Goal: Task Accomplishment & Management: Manage account settings

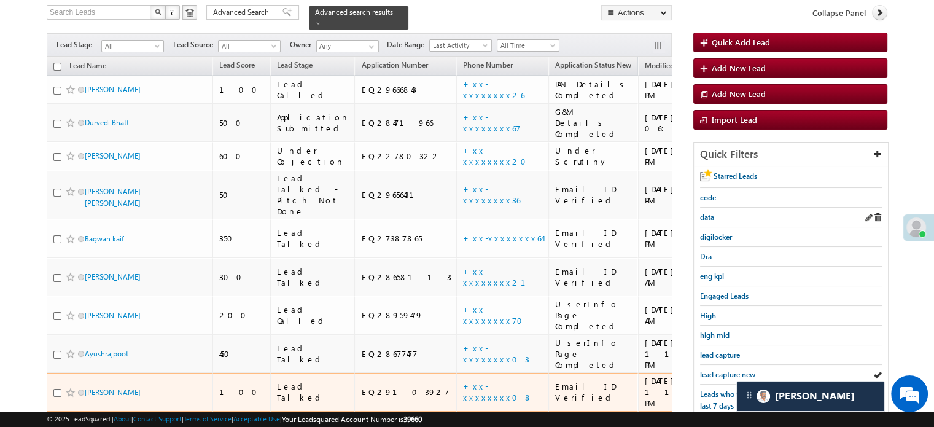
scroll to position [79, 0]
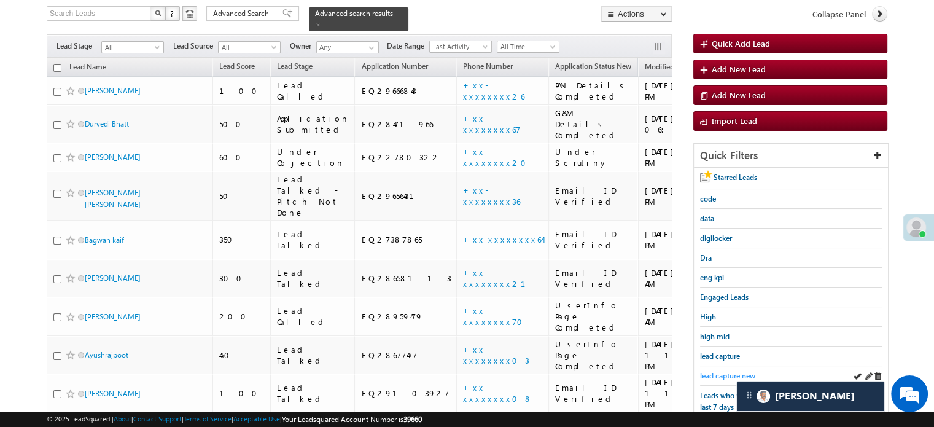
click at [714, 371] on span "lead capture new" at bounding box center [727, 375] width 55 height 9
click at [710, 378] on div "lead capture new" at bounding box center [791, 376] width 182 height 20
click at [711, 376] on span "lead capture new" at bounding box center [727, 375] width 55 height 9
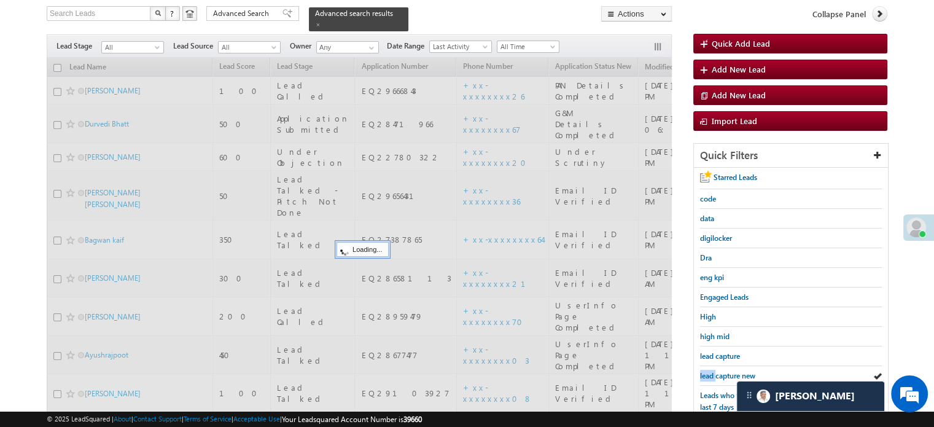
click at [711, 376] on span "lead capture new" at bounding box center [727, 375] width 55 height 9
click at [708, 372] on span "lead capture new" at bounding box center [727, 375] width 55 height 9
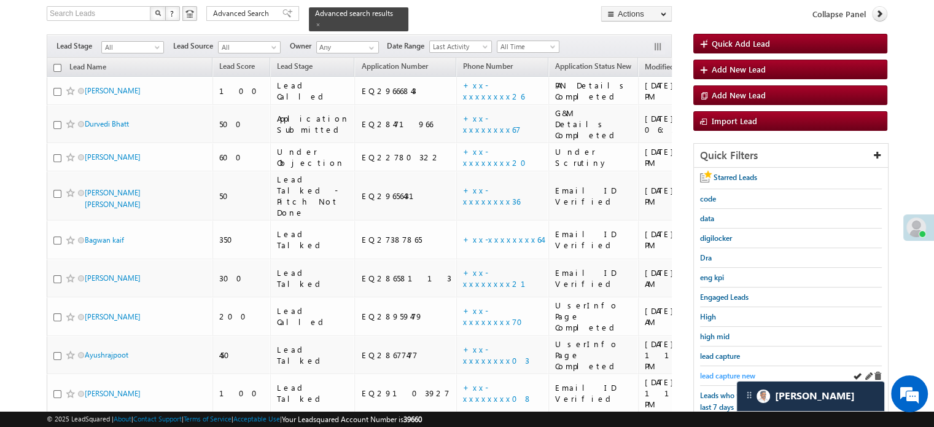
click at [713, 371] on span "lead capture new" at bounding box center [727, 375] width 55 height 9
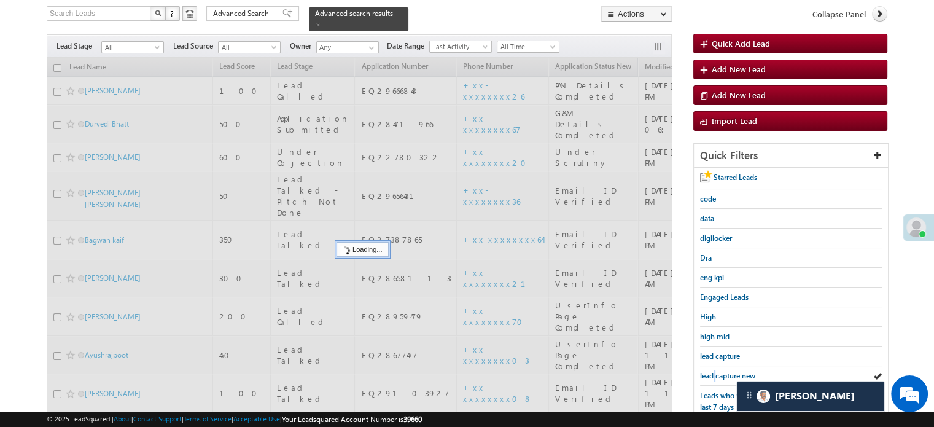
click at [713, 371] on span "lead capture new" at bounding box center [727, 375] width 55 height 9
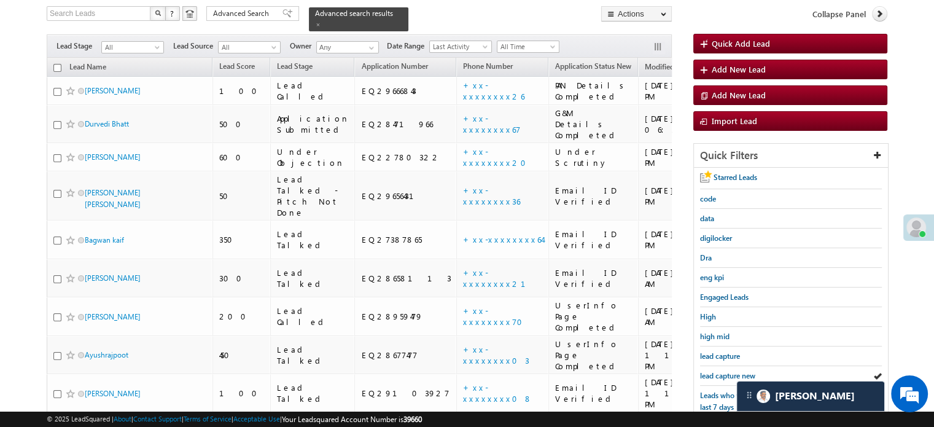
click at [713, 371] on span "lead capture new" at bounding box center [727, 375] width 55 height 9
click at [716, 366] on div "lead capture new" at bounding box center [791, 376] width 182 height 20
click at [717, 366] on div "lead capture new" at bounding box center [791, 376] width 182 height 20
click at [721, 371] on span "lead capture new" at bounding box center [727, 375] width 55 height 9
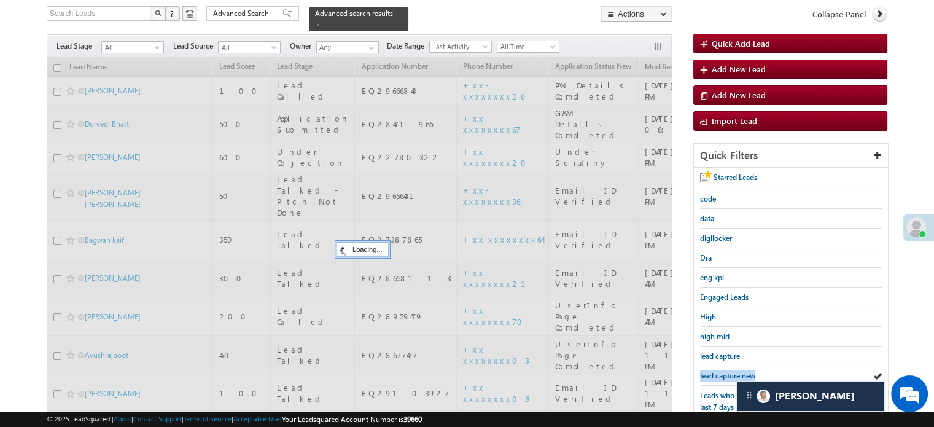
click at [721, 371] on span "lead capture new" at bounding box center [727, 375] width 55 height 9
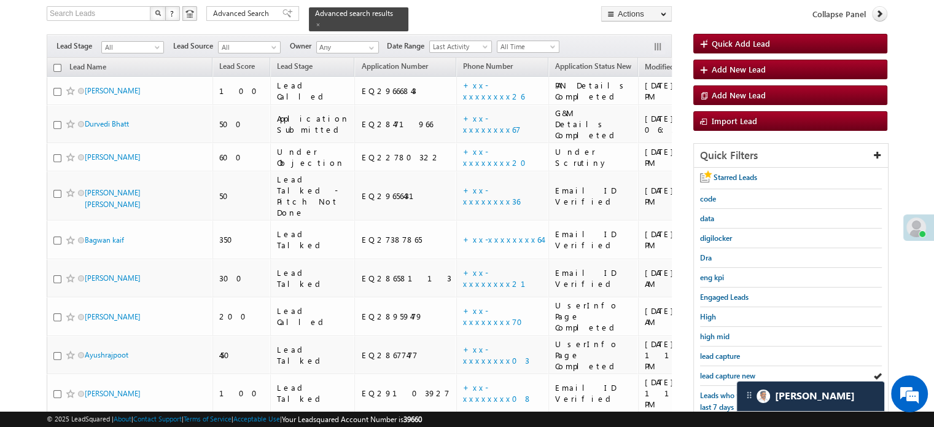
click at [721, 371] on span "lead capture new" at bounding box center [727, 375] width 55 height 9
click at [717, 372] on span "lead capture new" at bounding box center [727, 375] width 55 height 9
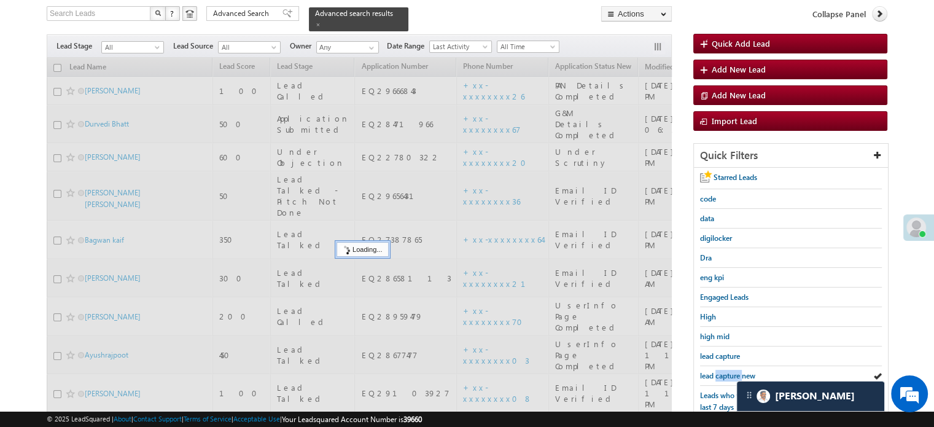
click at [717, 372] on span "lead capture new" at bounding box center [727, 375] width 55 height 9
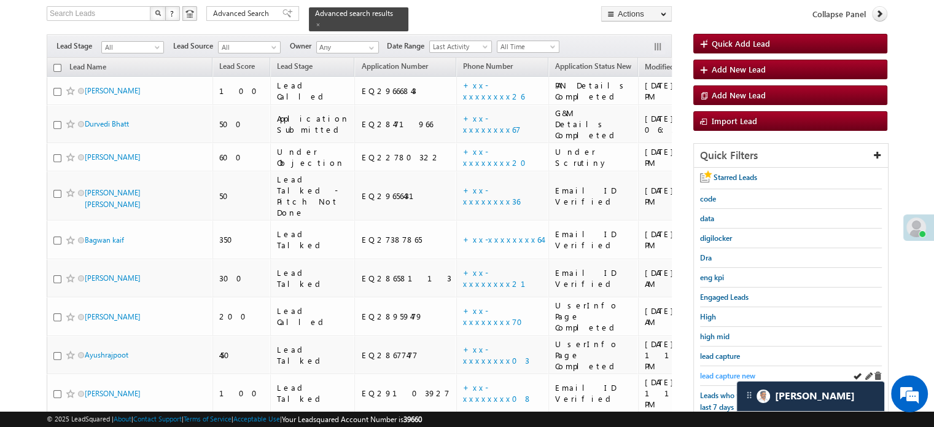
click at [716, 372] on span "lead capture new" at bounding box center [727, 375] width 55 height 9
click at [715, 371] on span "lead capture new" at bounding box center [727, 375] width 55 height 9
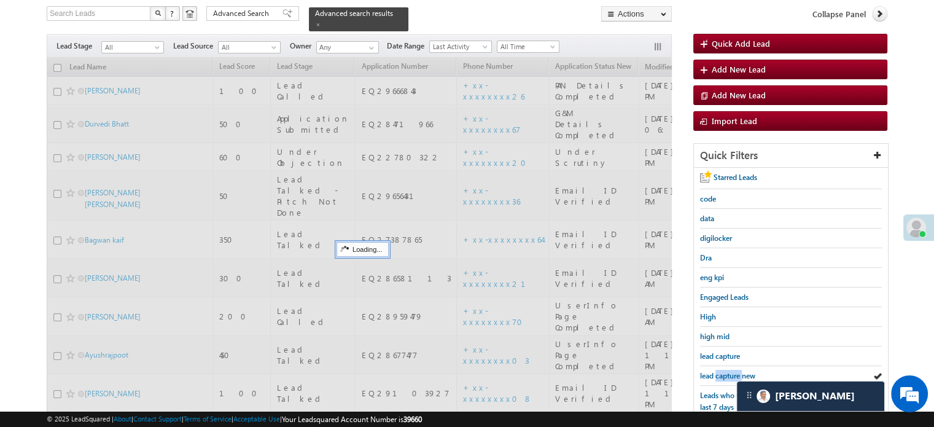
click at [715, 371] on span "lead capture new" at bounding box center [727, 375] width 55 height 9
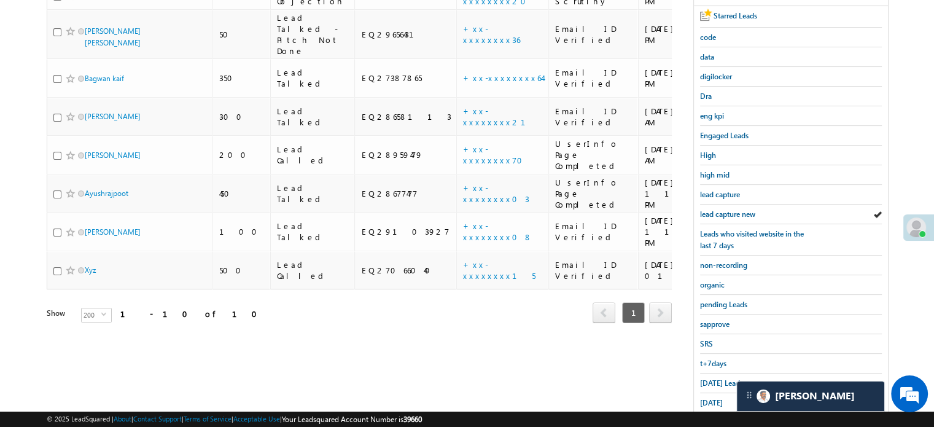
scroll to position [264, 0]
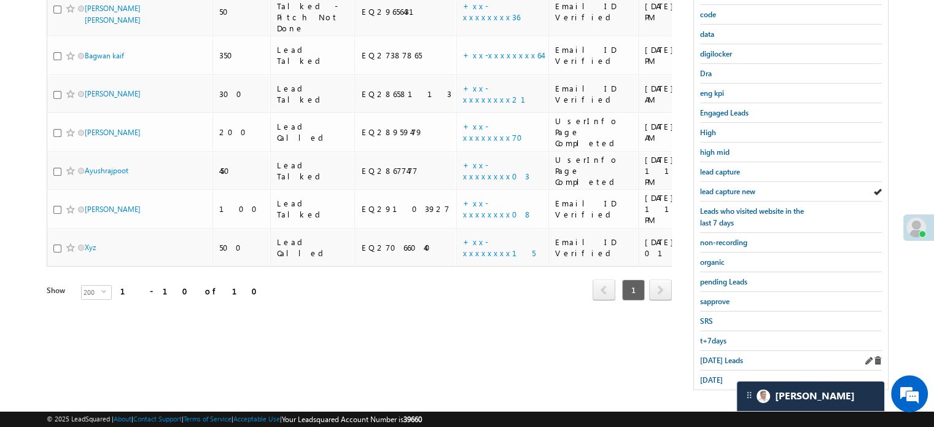
click at [725, 361] on div "Today's Leads" at bounding box center [791, 361] width 182 height 20
click at [721, 356] on span "Today's Leads" at bounding box center [721, 360] width 43 height 9
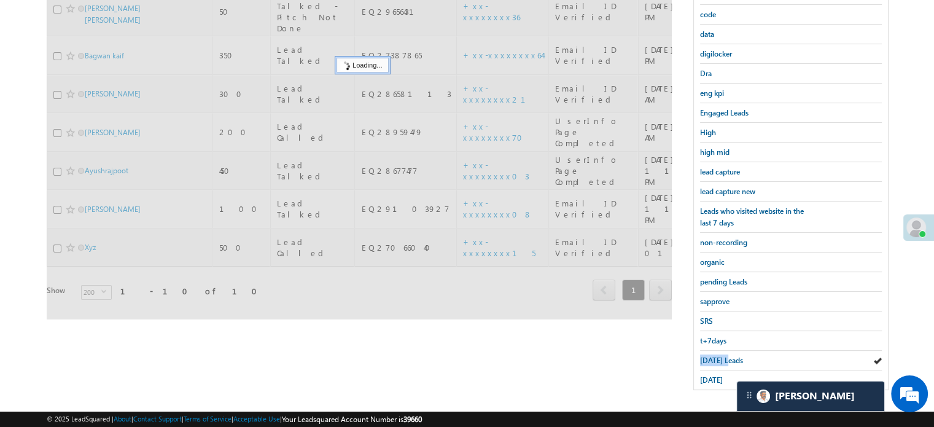
click at [721, 356] on span "Today's Leads" at bounding box center [721, 360] width 43 height 9
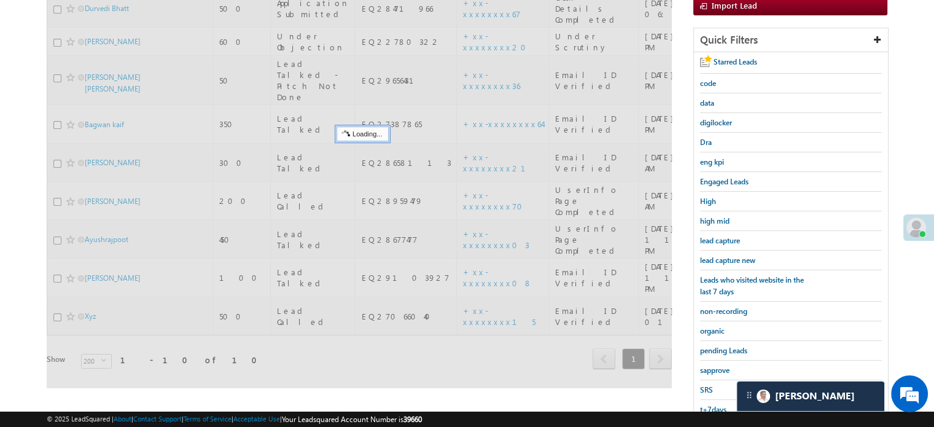
scroll to position [79, 0]
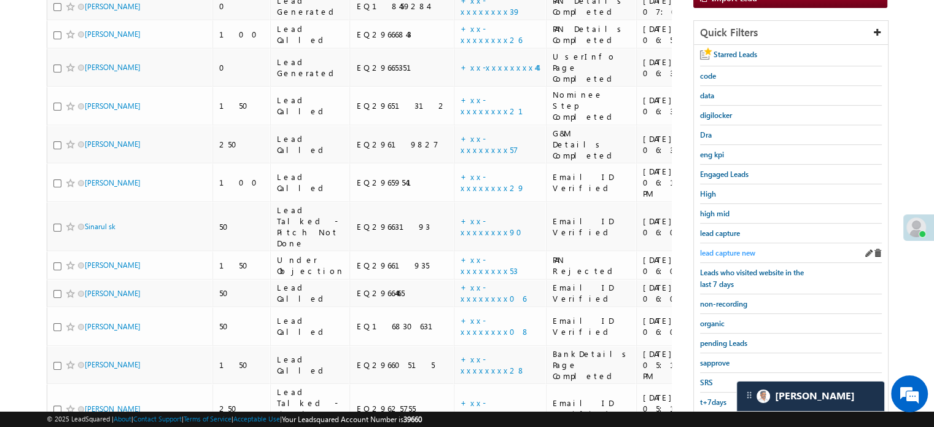
click at [715, 250] on span "lead capture new" at bounding box center [727, 252] width 55 height 9
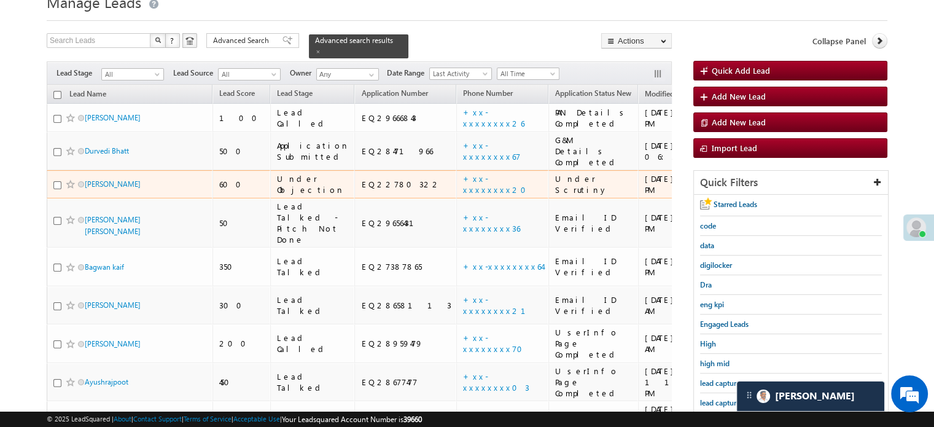
scroll to position [141, 0]
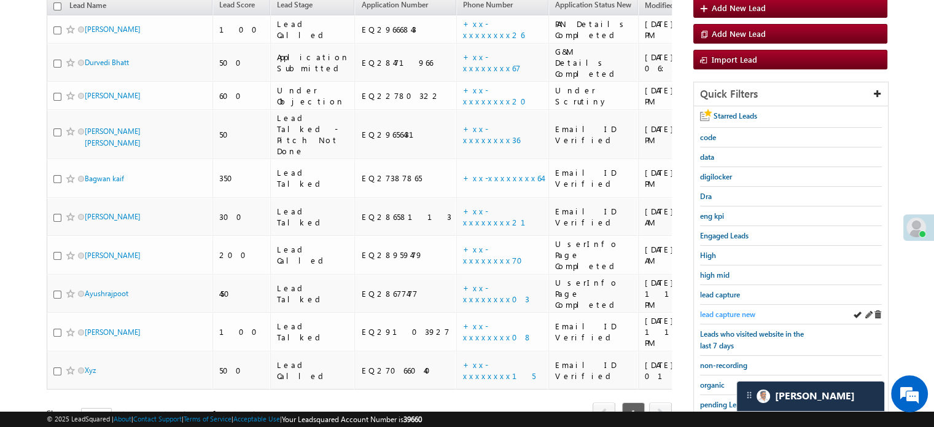
click at [711, 310] on span "lead capture new" at bounding box center [727, 314] width 55 height 9
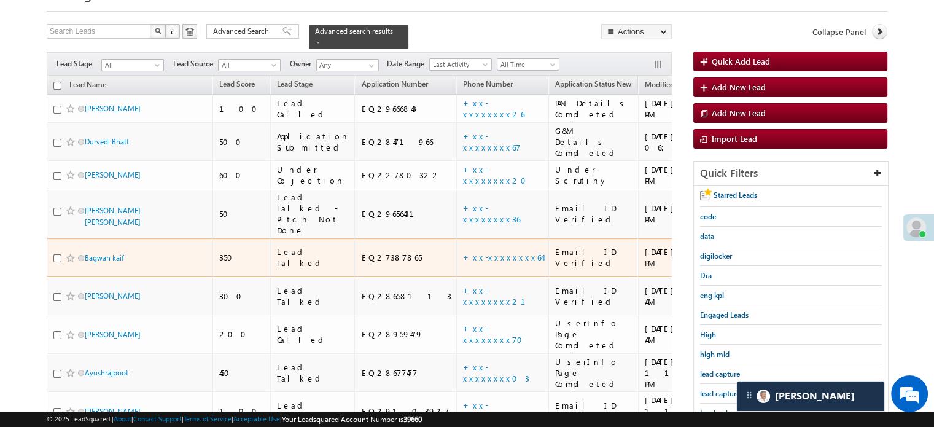
scroll to position [79, 0]
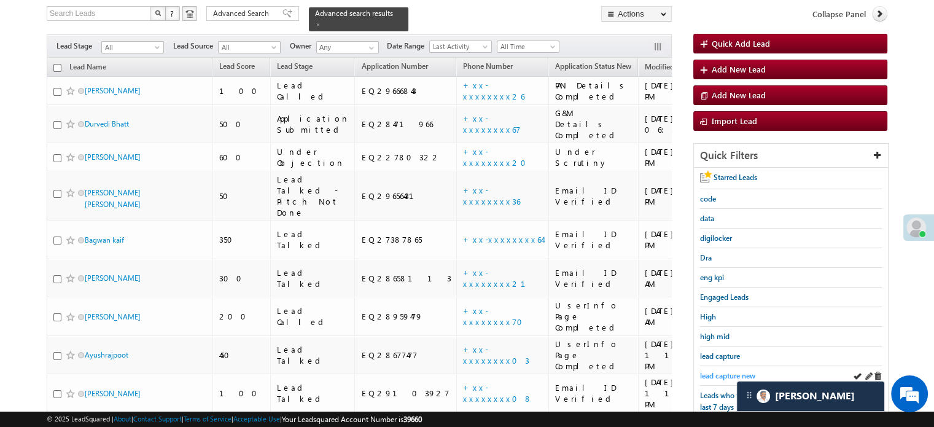
click at [721, 371] on span "lead capture new" at bounding box center [727, 375] width 55 height 9
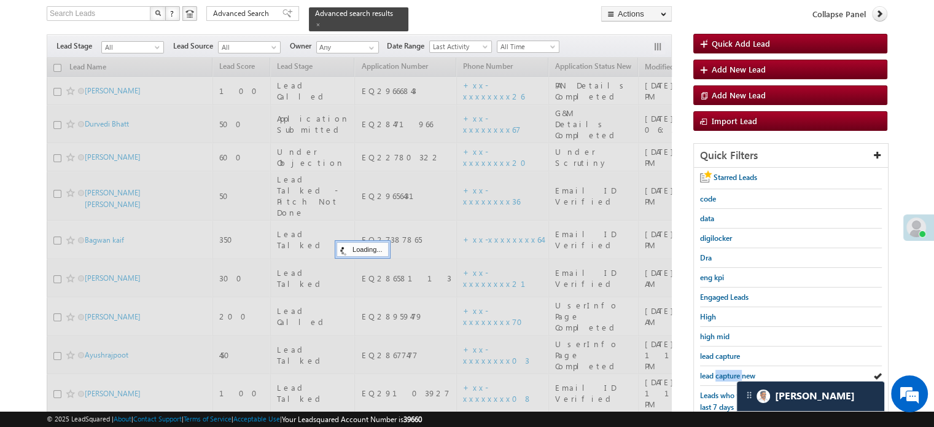
click at [721, 371] on span "lead capture new" at bounding box center [727, 375] width 55 height 9
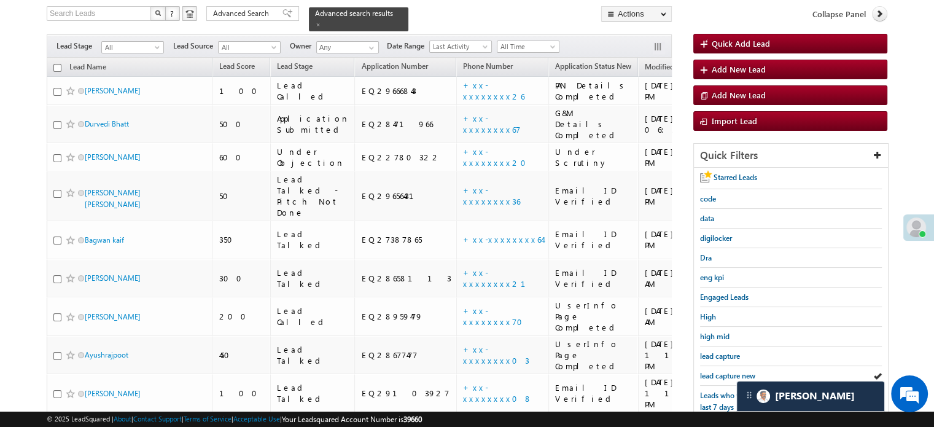
click at [721, 371] on span "lead capture new" at bounding box center [727, 375] width 55 height 9
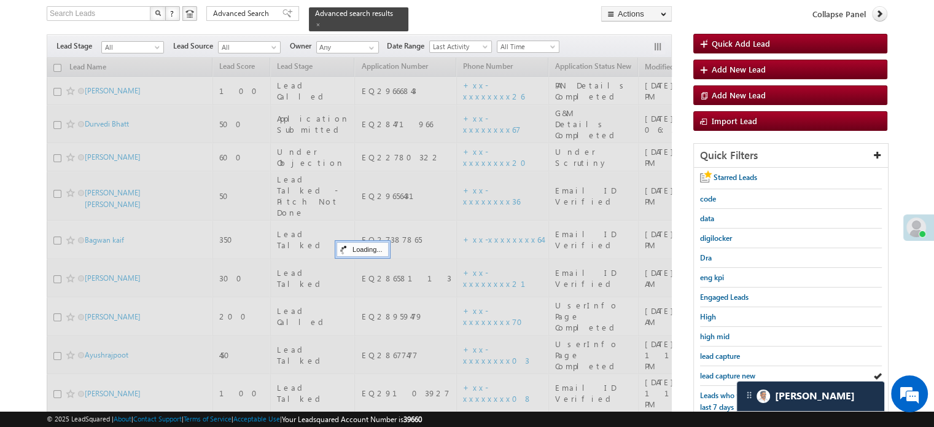
click at [721, 371] on span "lead capture new" at bounding box center [727, 375] width 55 height 9
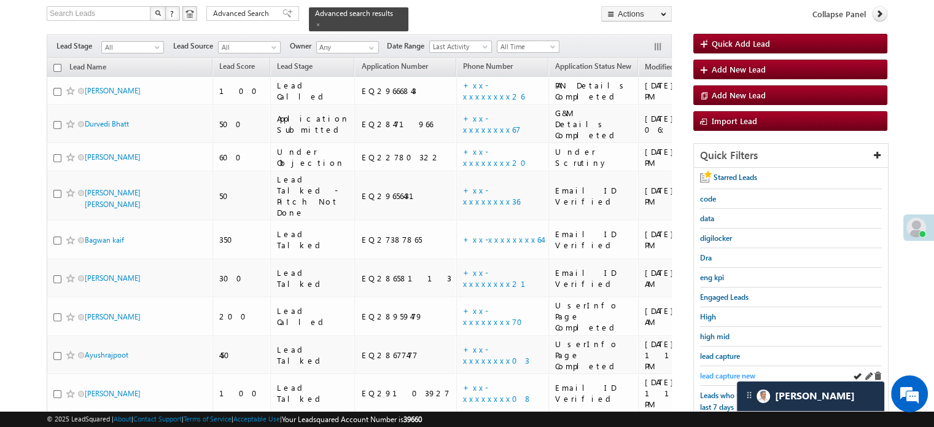
click at [726, 372] on span "lead capture new" at bounding box center [727, 375] width 55 height 9
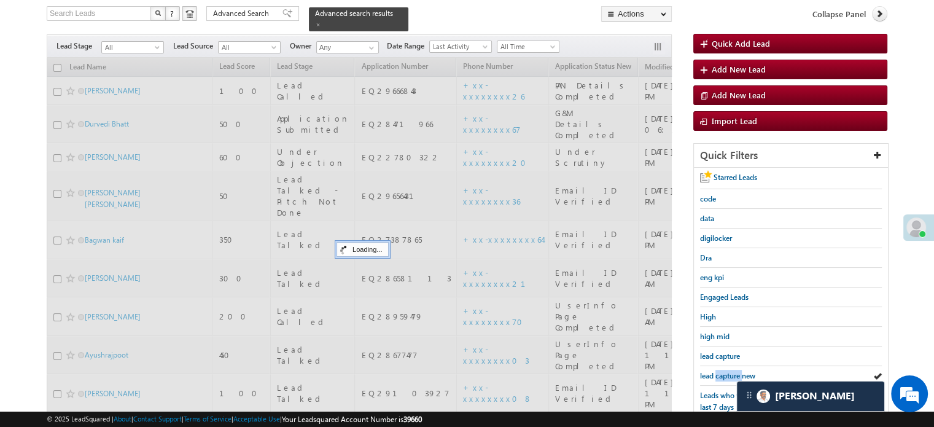
click at [726, 372] on span "lead capture new" at bounding box center [727, 375] width 55 height 9
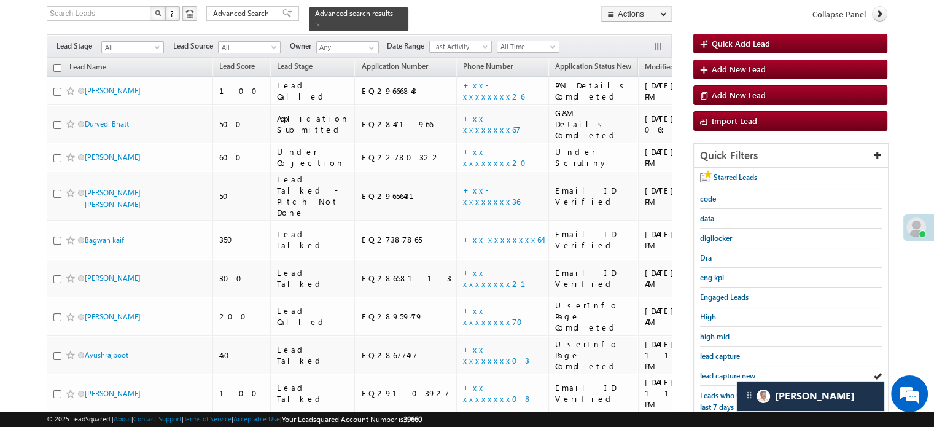
click at [726, 372] on span "lead capture new" at bounding box center [727, 375] width 55 height 9
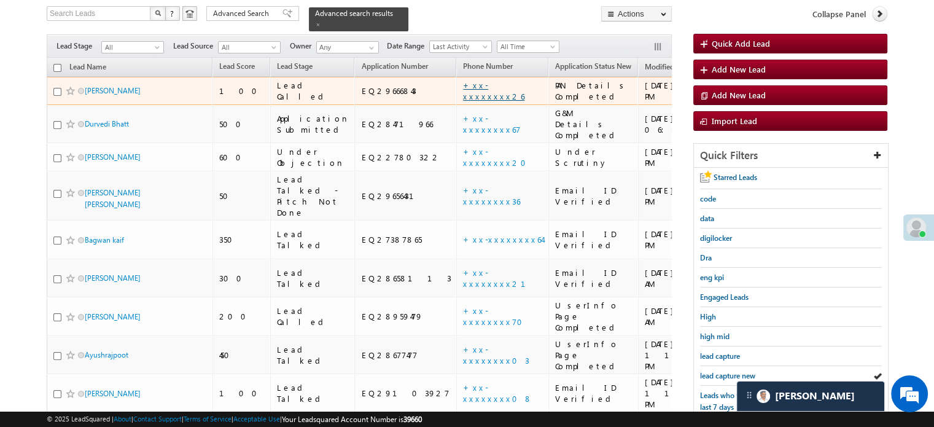
click at [463, 80] on link "+xx-xxxxxxxx26" at bounding box center [493, 90] width 61 height 21
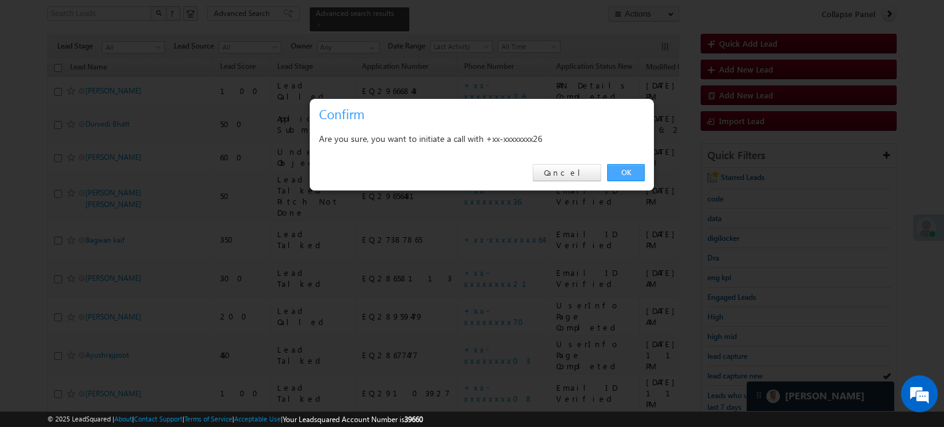
click at [626, 164] on link "OK" at bounding box center [625, 172] width 37 height 17
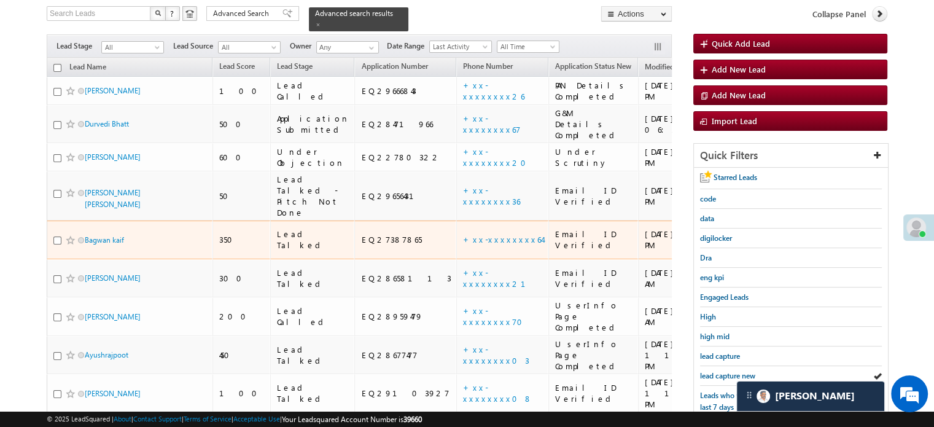
scroll to position [264, 0]
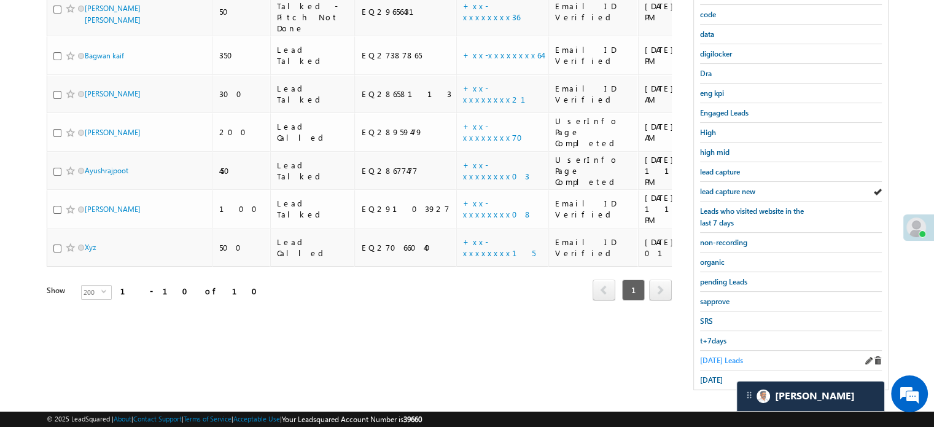
click at [709, 356] on span "Today's Leads" at bounding box center [721, 360] width 43 height 9
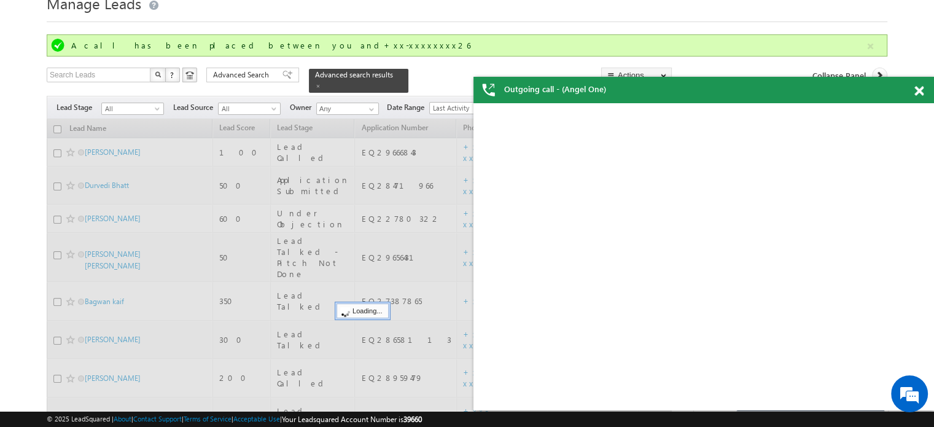
scroll to position [0, 0]
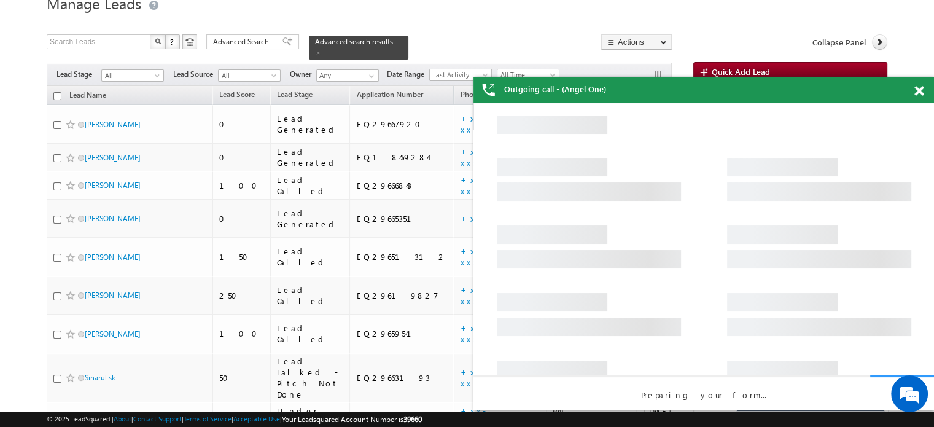
click at [923, 98] on div at bounding box center [926, 89] width 17 height 24
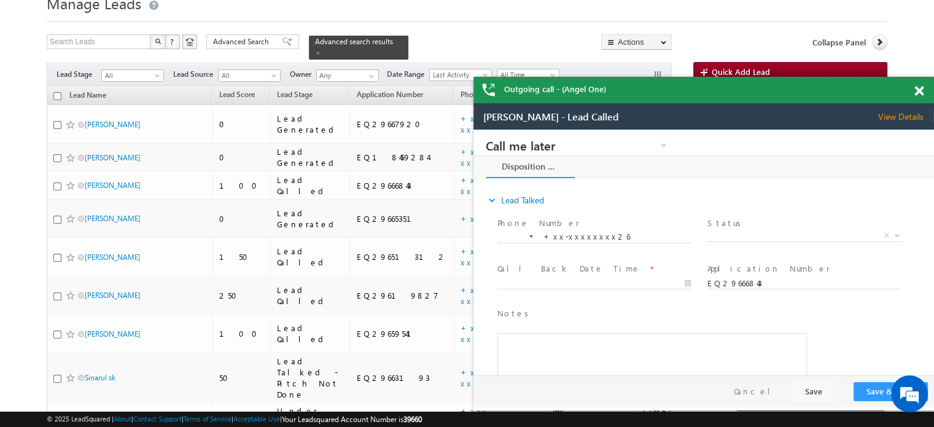
click at [924, 85] on div at bounding box center [926, 89] width 17 height 24
click at [916, 103] on iframe at bounding box center [704, 256] width 461 height 307
click at [919, 94] on span at bounding box center [919, 91] width 9 height 10
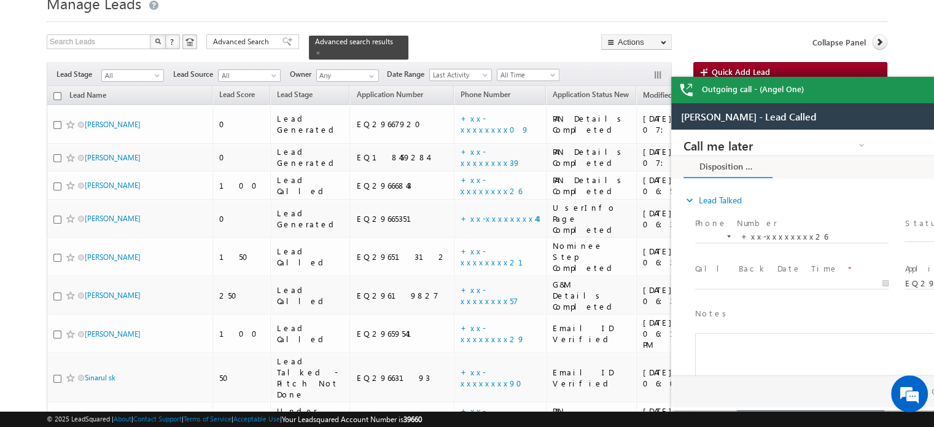
click at [919, 91] on div "Outgoing call - (Angel One)" at bounding box center [901, 90] width 461 height 26
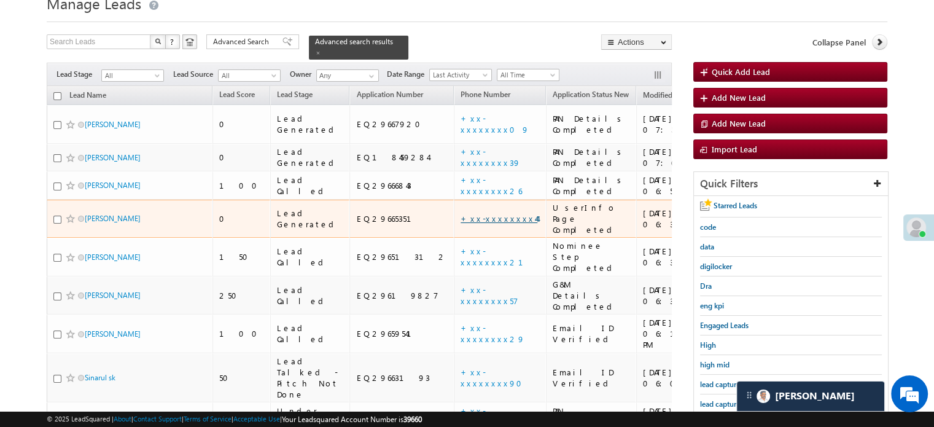
click at [461, 213] on link "+xx-xxxxxxxx44" at bounding box center [499, 218] width 77 height 10
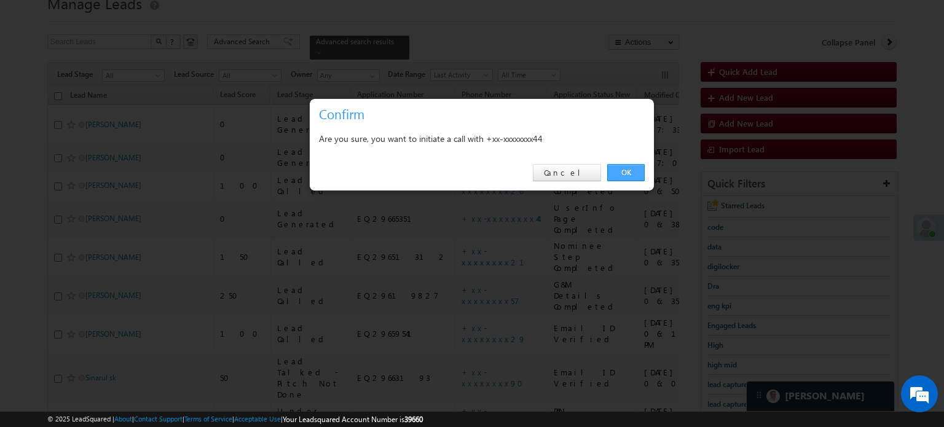
click at [629, 176] on link "OK" at bounding box center [625, 172] width 37 height 17
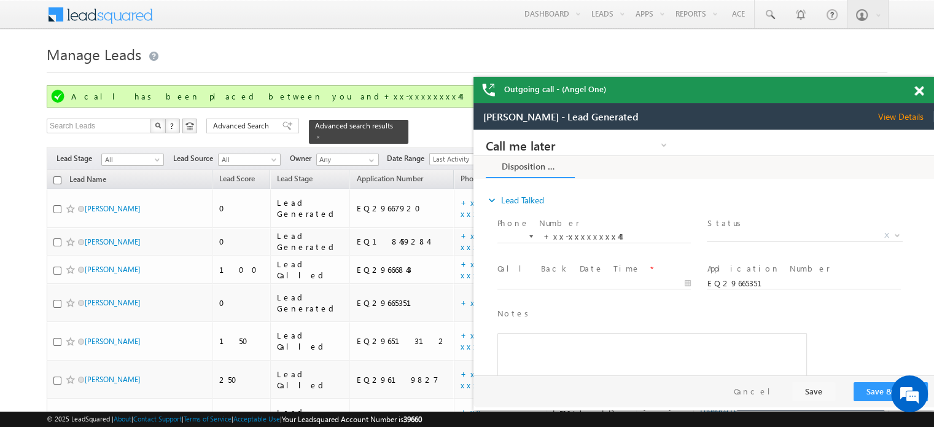
click at [918, 90] on span at bounding box center [919, 91] width 9 height 10
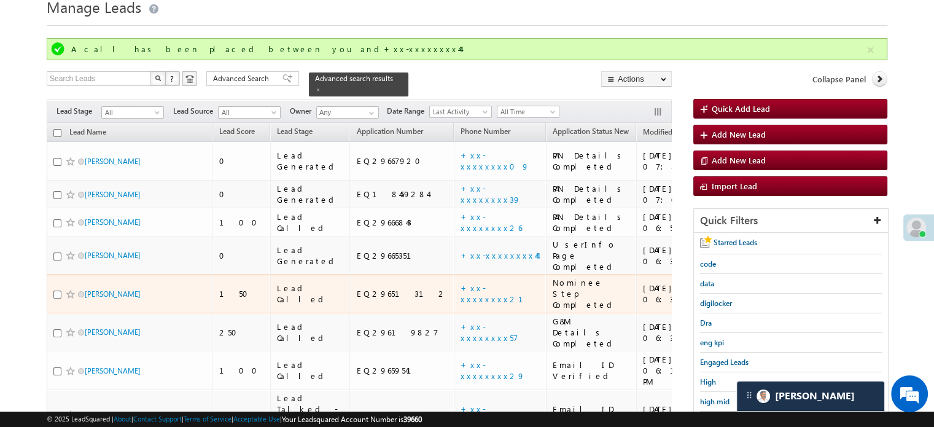
scroll to position [123, 0]
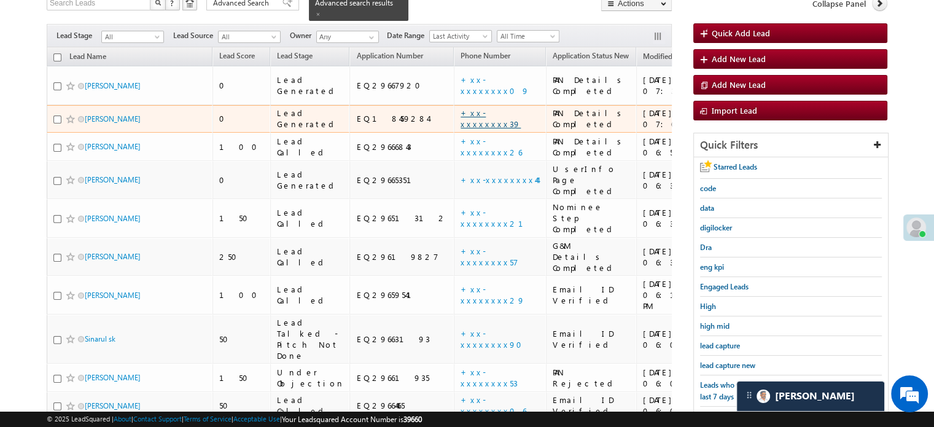
click at [461, 107] on link "+xx-xxxxxxxx39" at bounding box center [491, 117] width 60 height 21
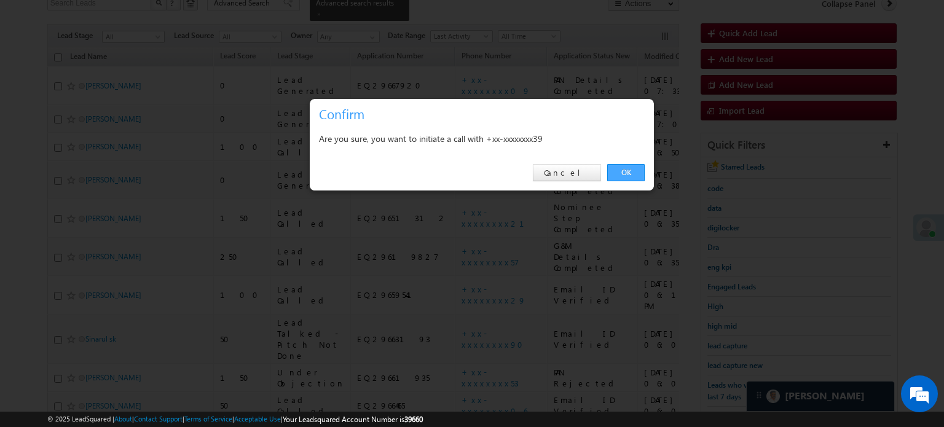
click at [615, 174] on link "OK" at bounding box center [625, 172] width 37 height 17
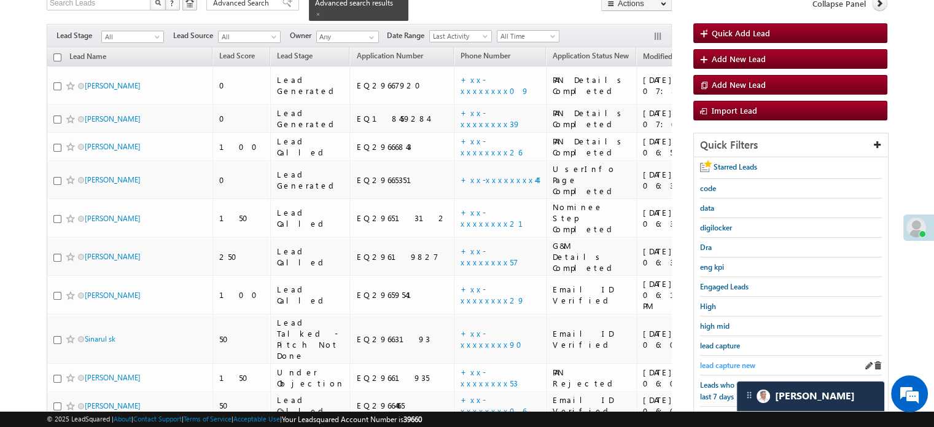
click at [716, 361] on span "lead capture new" at bounding box center [727, 365] width 55 height 9
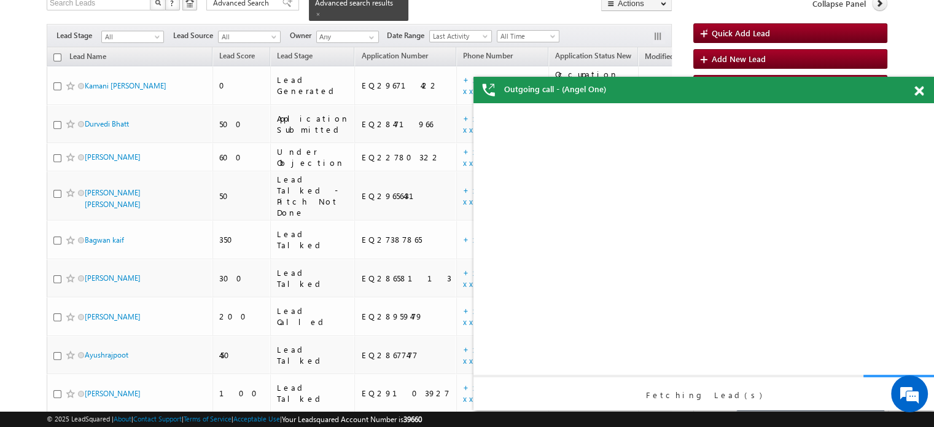
scroll to position [0, 0]
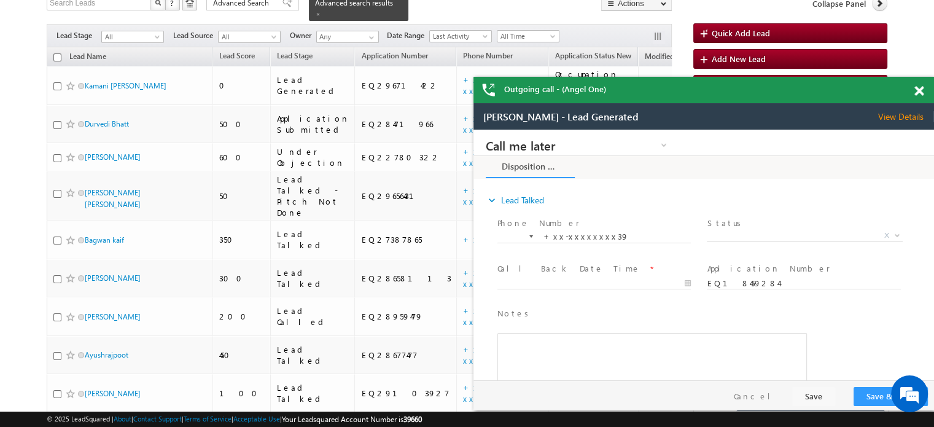
click at [918, 98] on div at bounding box center [926, 89] width 17 height 24
click at [918, 85] on div at bounding box center [926, 89] width 17 height 24
click at [921, 92] on span at bounding box center [919, 91] width 9 height 10
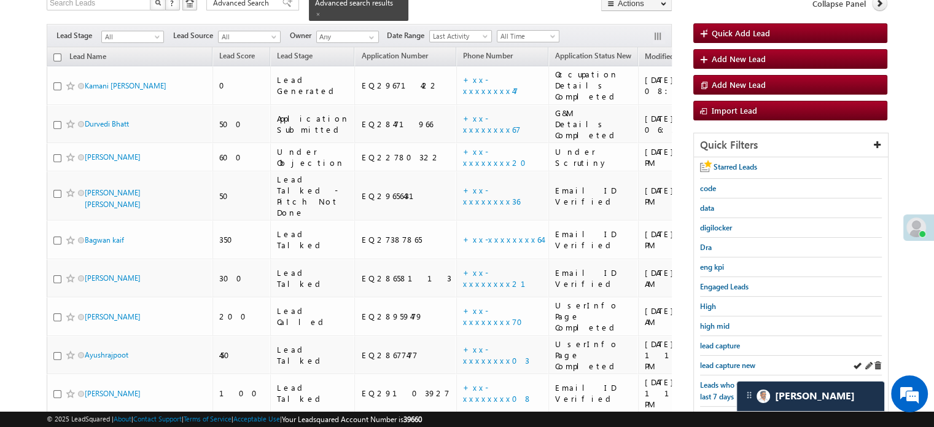
click at [727, 356] on div "lead capture new" at bounding box center [791, 366] width 182 height 20
click at [730, 361] on span "lead capture new" at bounding box center [727, 365] width 55 height 9
click at [714, 362] on span "lead capture new" at bounding box center [727, 365] width 55 height 9
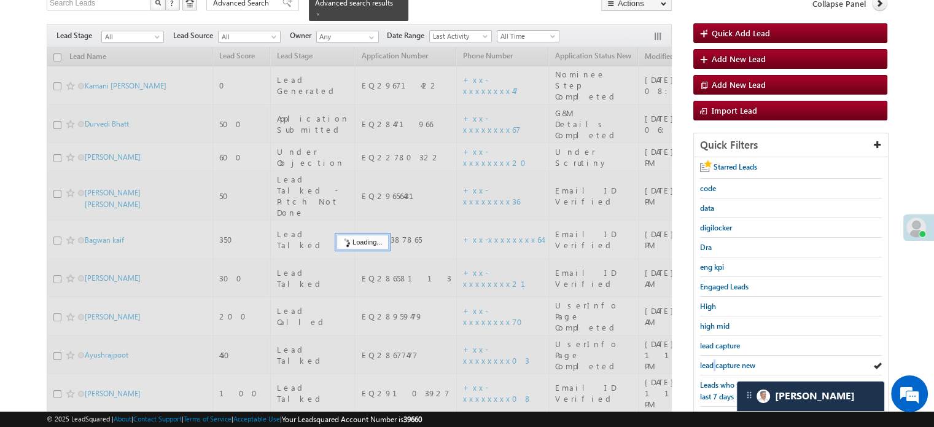
click at [714, 362] on span "lead capture new" at bounding box center [727, 365] width 55 height 9
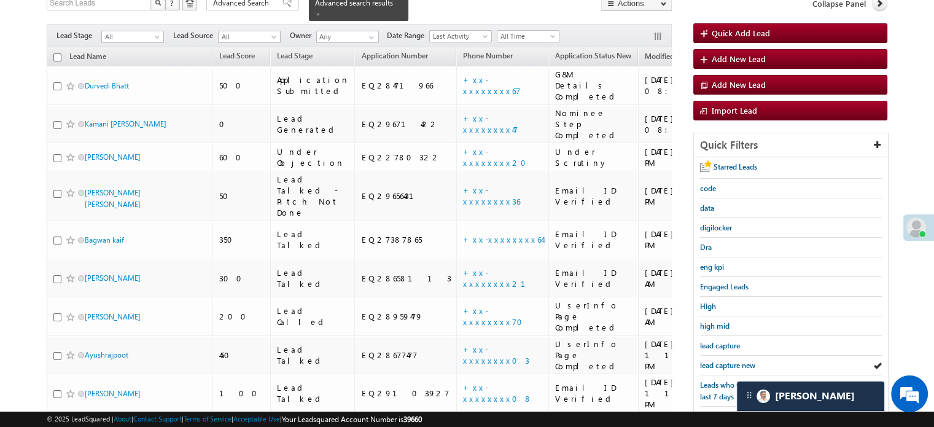
click at [714, 362] on span "lead capture new" at bounding box center [727, 365] width 55 height 9
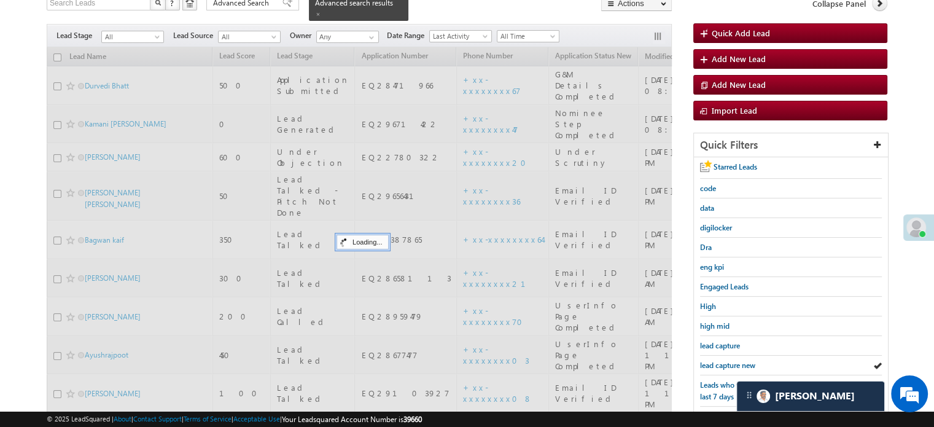
click at [714, 362] on span "lead capture new" at bounding box center [727, 365] width 55 height 9
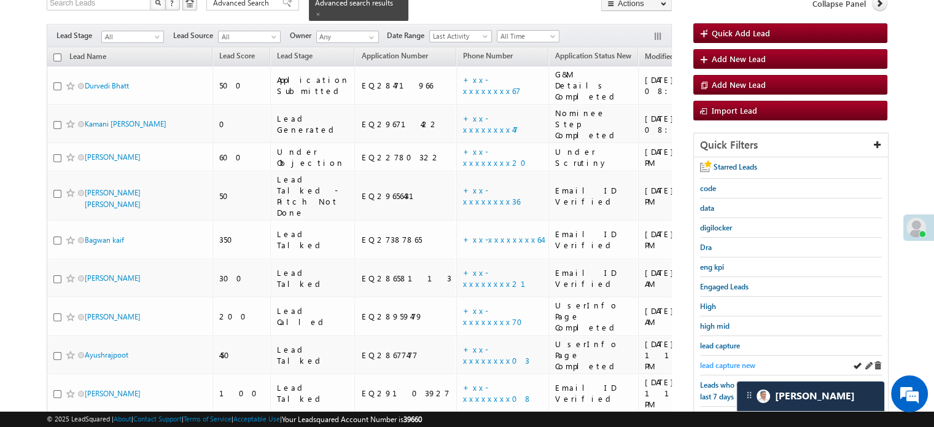
click at [730, 362] on span "lead capture new" at bounding box center [727, 365] width 55 height 9
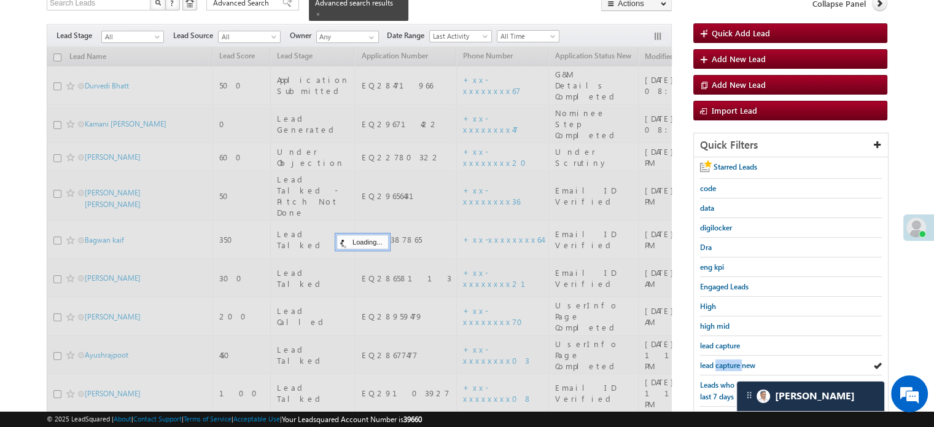
click at [730, 362] on span "lead capture new" at bounding box center [727, 365] width 55 height 9
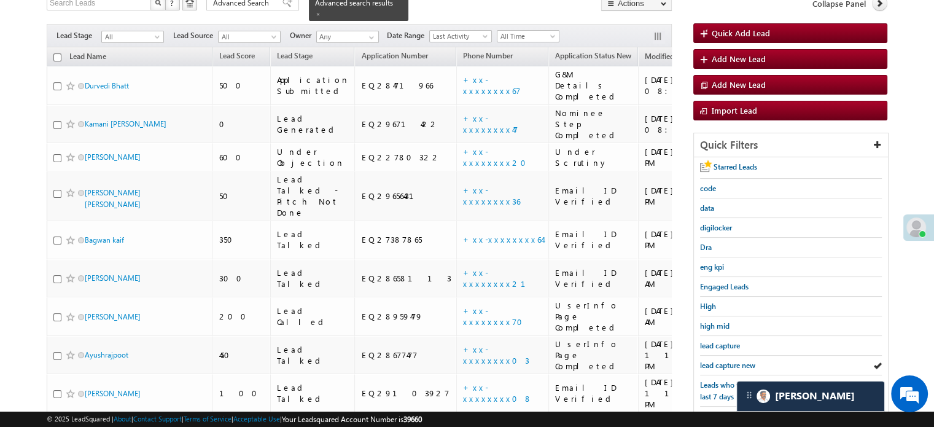
click at [730, 362] on span "lead capture new" at bounding box center [727, 365] width 55 height 9
click at [724, 362] on span "lead capture new" at bounding box center [727, 365] width 55 height 9
click at [737, 363] on span "lead capture new" at bounding box center [727, 365] width 55 height 9
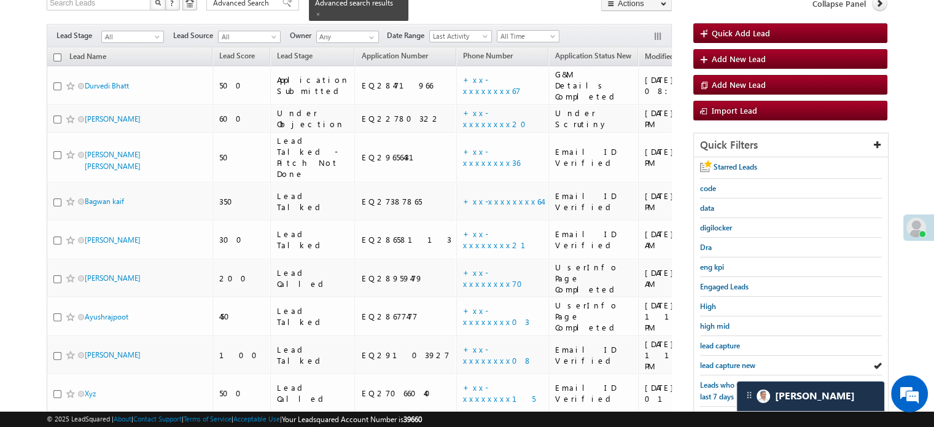
click at [737, 363] on span "lead capture new" at bounding box center [727, 365] width 55 height 9
click at [725, 363] on span "lead capture new" at bounding box center [727, 365] width 55 height 9
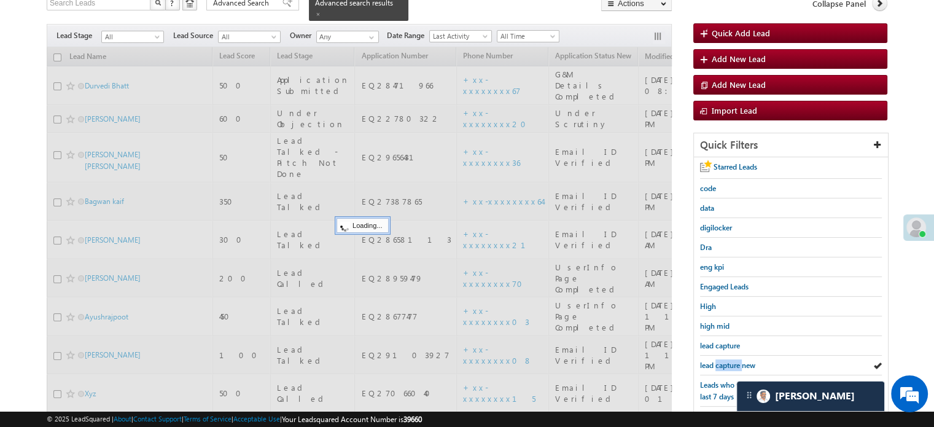
click at [725, 363] on span "lead capture new" at bounding box center [727, 365] width 55 height 9
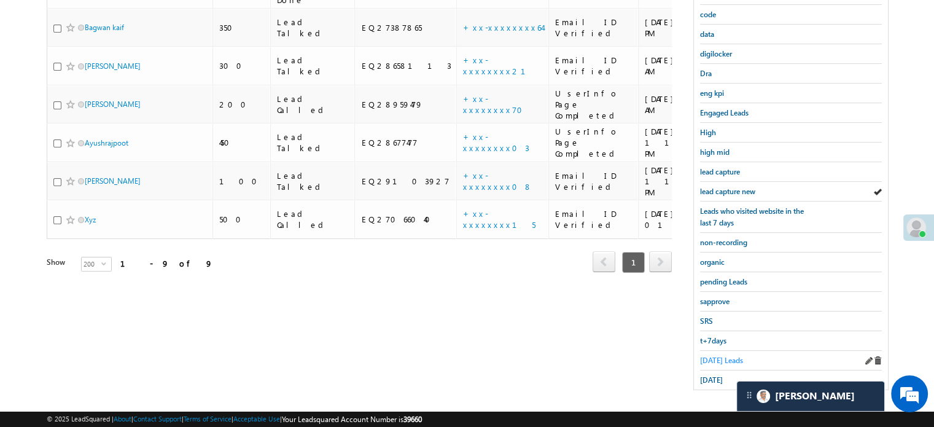
click at [715, 356] on span "Today's Leads" at bounding box center [721, 360] width 43 height 9
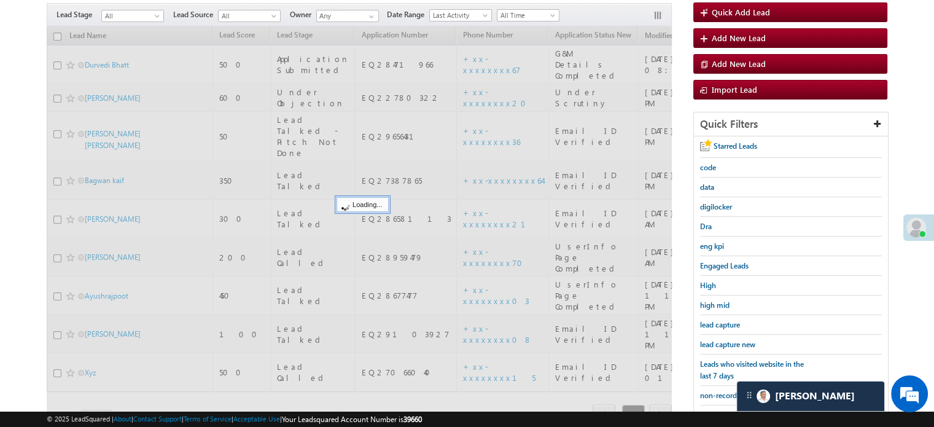
scroll to position [79, 0]
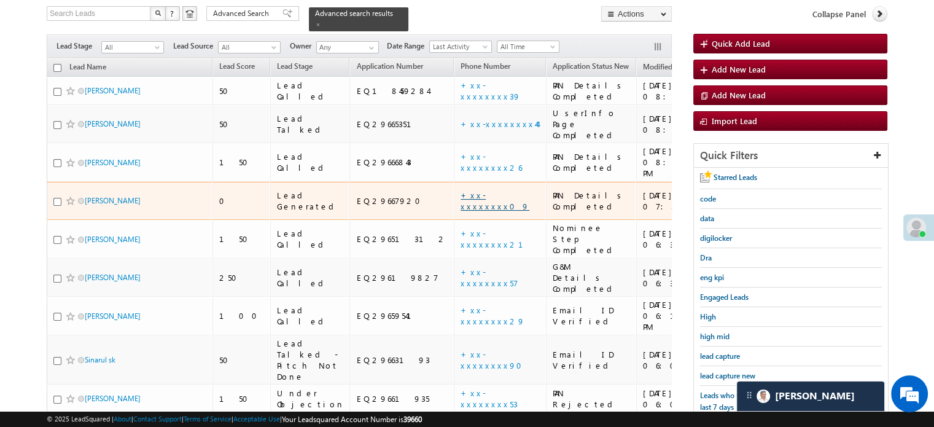
click at [461, 190] on link "+xx-xxxxxxxx09" at bounding box center [495, 200] width 69 height 21
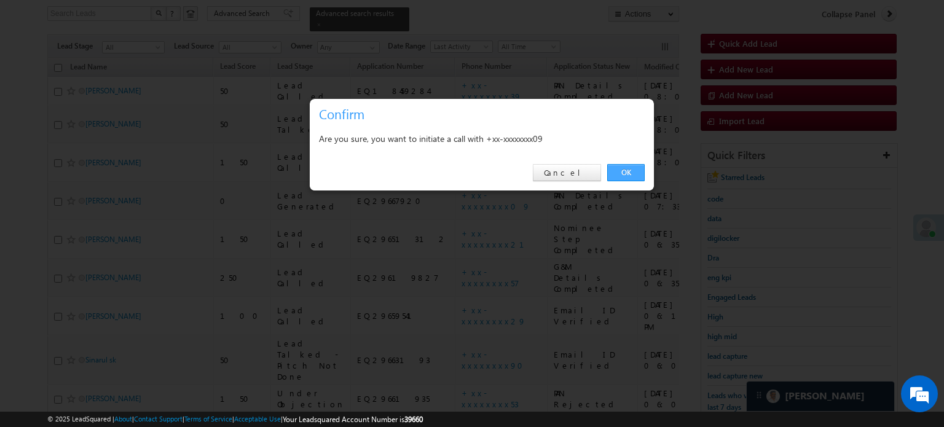
click at [628, 168] on link "OK" at bounding box center [625, 172] width 37 height 17
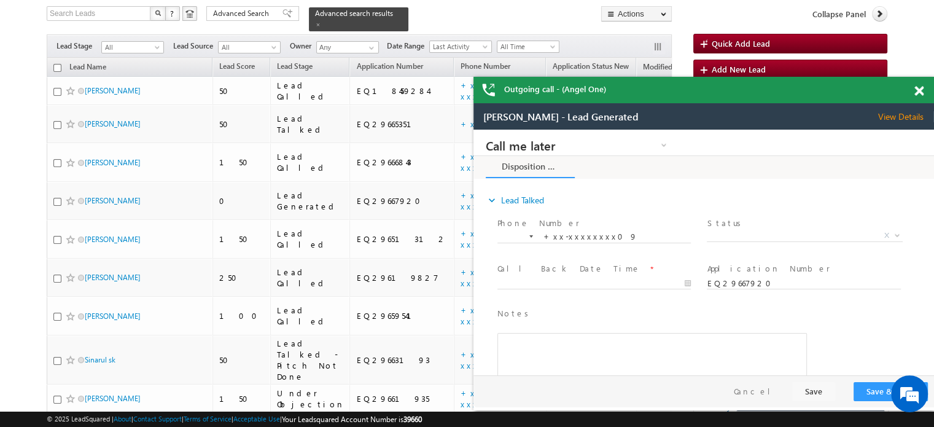
scroll to position [0, 0]
click at [919, 93] on span at bounding box center [919, 91] width 9 height 10
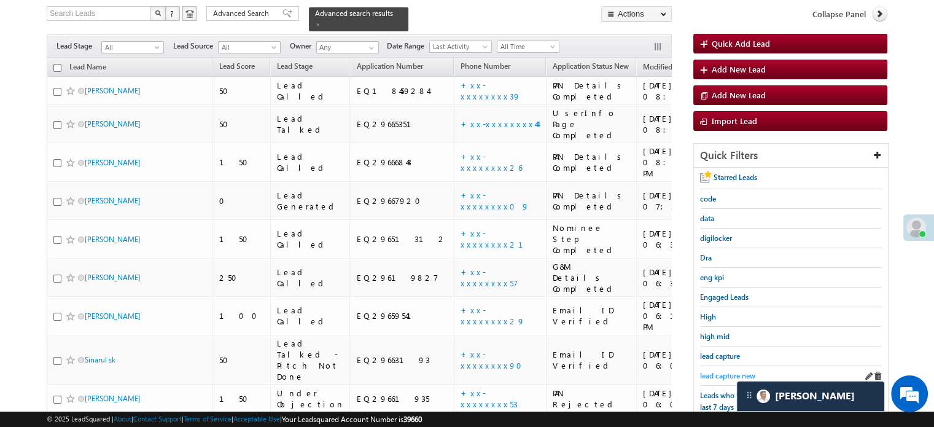
click at [722, 371] on span "lead capture new" at bounding box center [727, 375] width 55 height 9
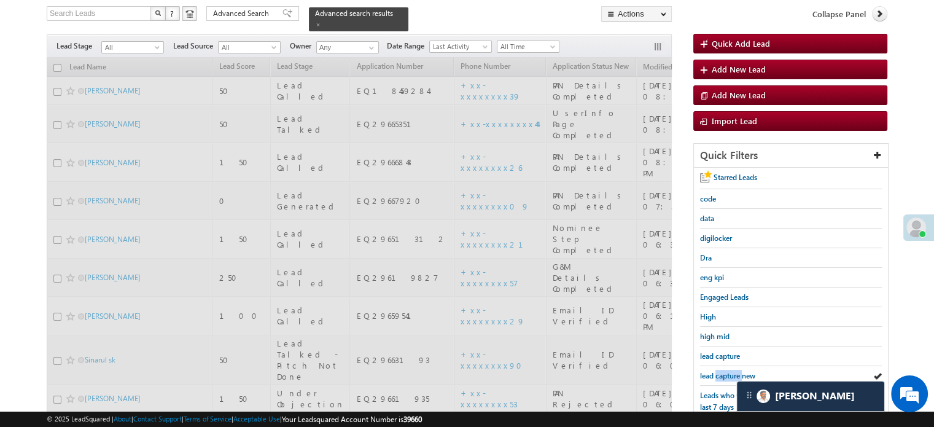
click at [722, 371] on span "lead capture new" at bounding box center [727, 375] width 55 height 9
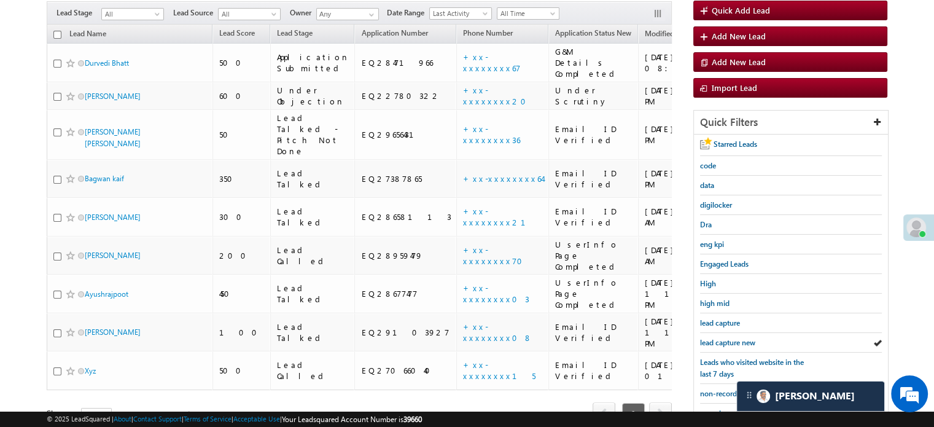
scroll to position [79, 0]
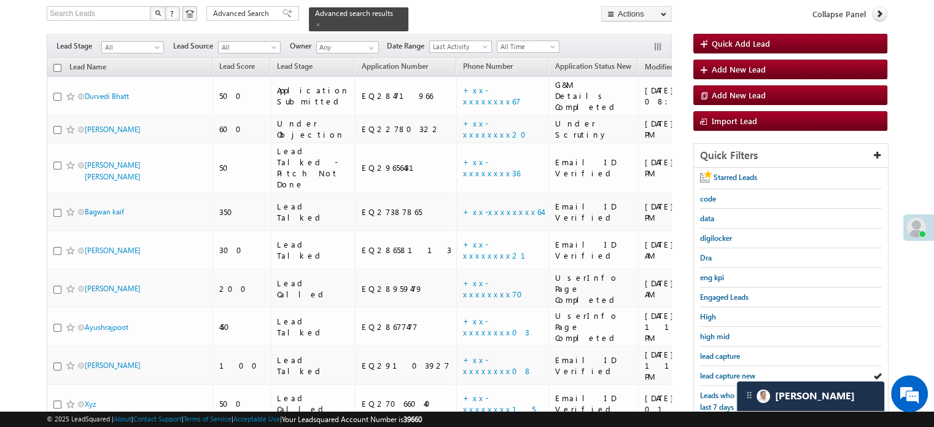
click at [722, 371] on span "lead capture new" at bounding box center [727, 375] width 55 height 9
click at [731, 373] on span "lead capture new" at bounding box center [727, 375] width 55 height 9
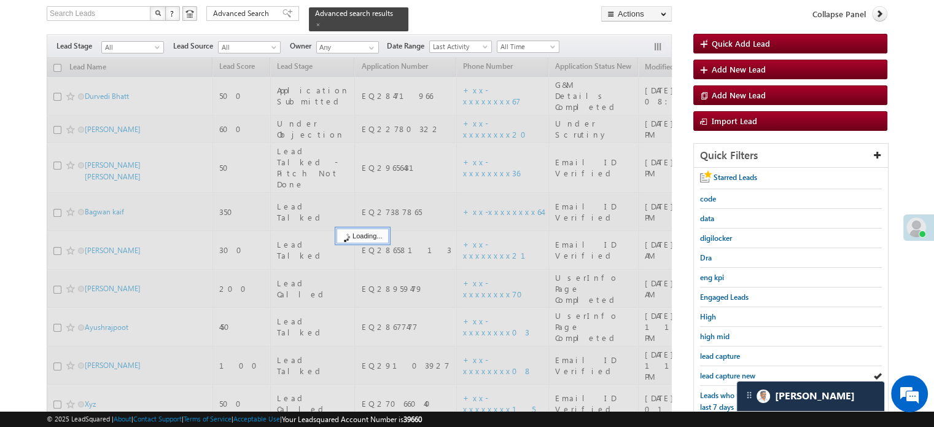
click at [731, 373] on span "lead capture new" at bounding box center [727, 375] width 55 height 9
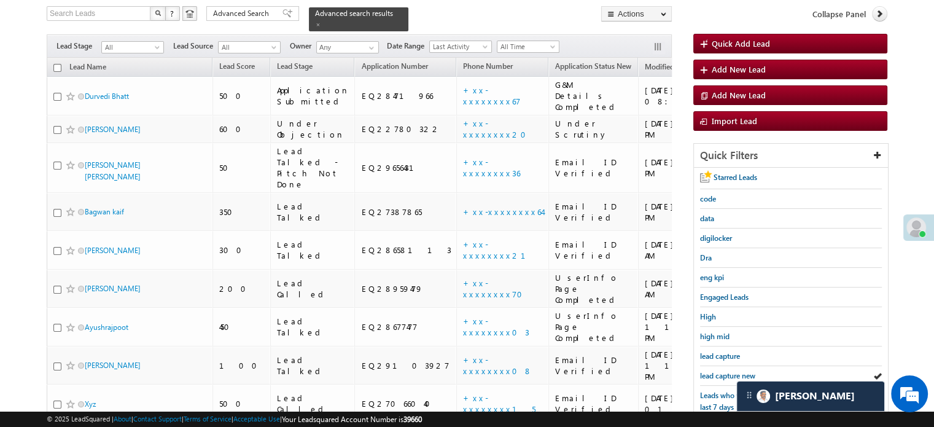
click at [731, 373] on span "lead capture new" at bounding box center [727, 375] width 55 height 9
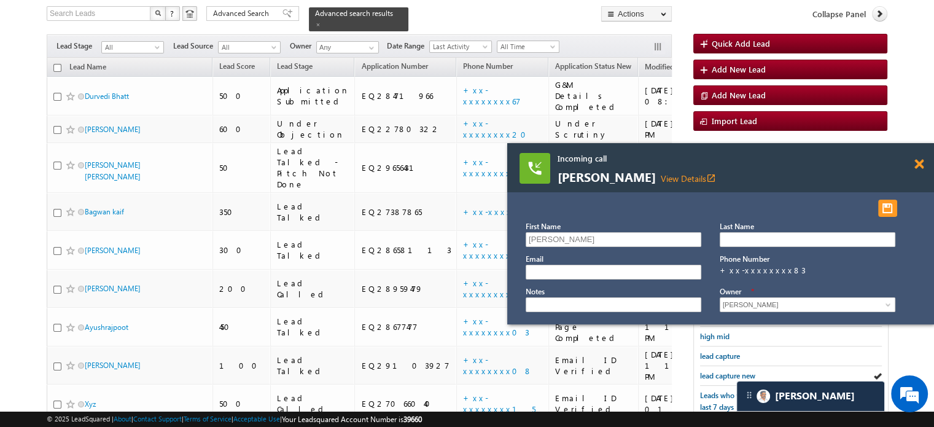
click at [920, 159] on span at bounding box center [919, 164] width 9 height 10
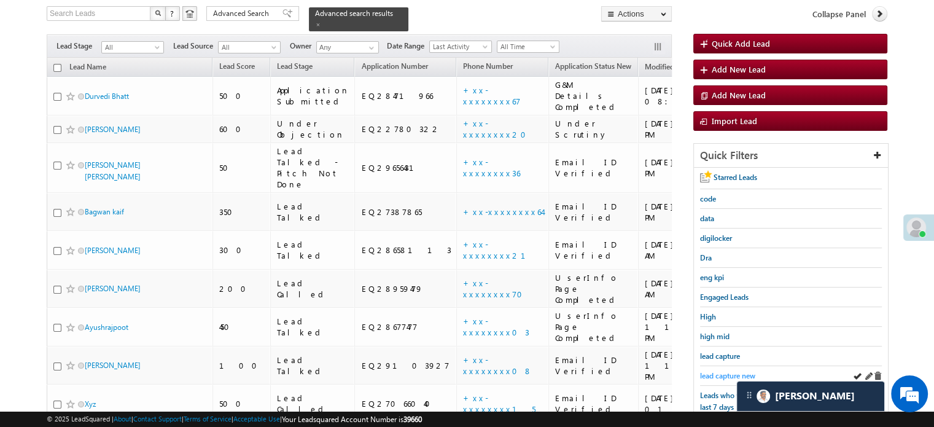
click at [720, 371] on span "lead capture new" at bounding box center [727, 375] width 55 height 9
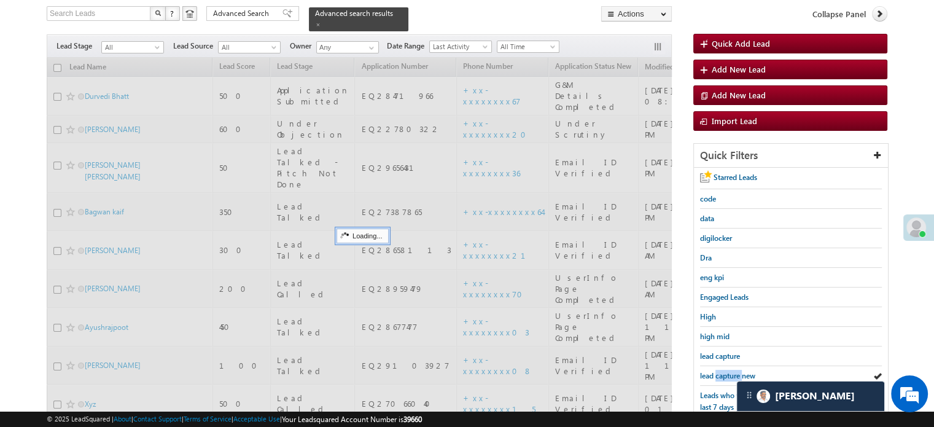
click at [720, 371] on span "lead capture new" at bounding box center [727, 375] width 55 height 9
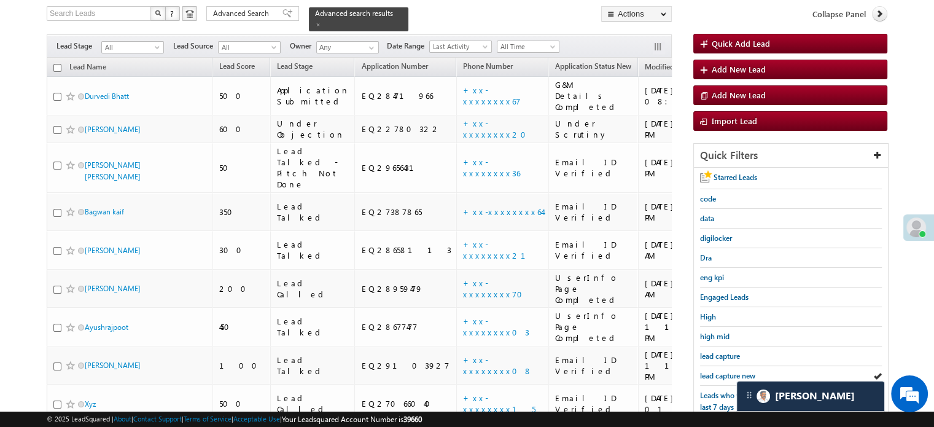
click at [720, 371] on span "lead capture new" at bounding box center [727, 375] width 55 height 9
click at [731, 378] on div "lead capture new" at bounding box center [791, 376] width 182 height 20
click at [726, 371] on span "lead capture new" at bounding box center [727, 375] width 55 height 9
click at [735, 371] on span "lead capture new" at bounding box center [727, 375] width 55 height 9
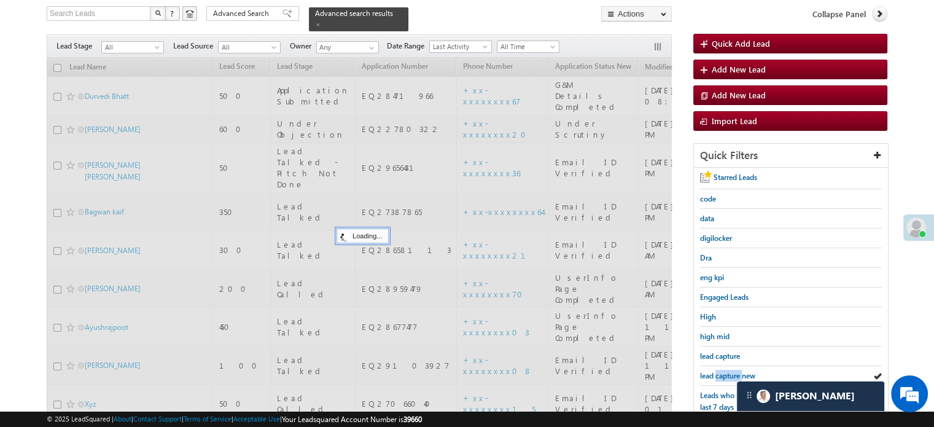
click at [735, 371] on span "lead capture new" at bounding box center [727, 375] width 55 height 9
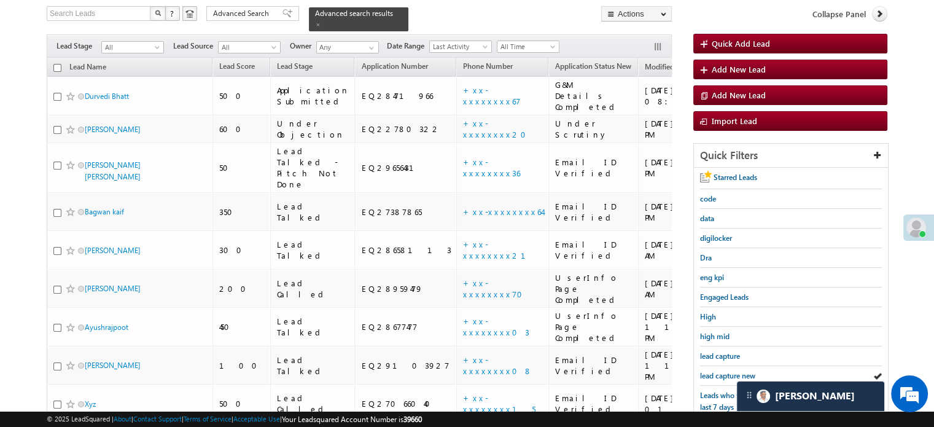
click at [735, 371] on span "lead capture new" at bounding box center [727, 375] width 55 height 9
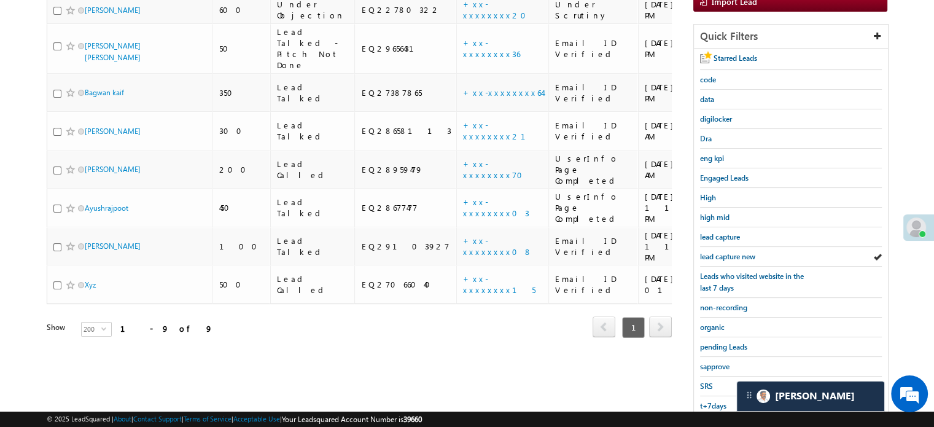
scroll to position [264, 0]
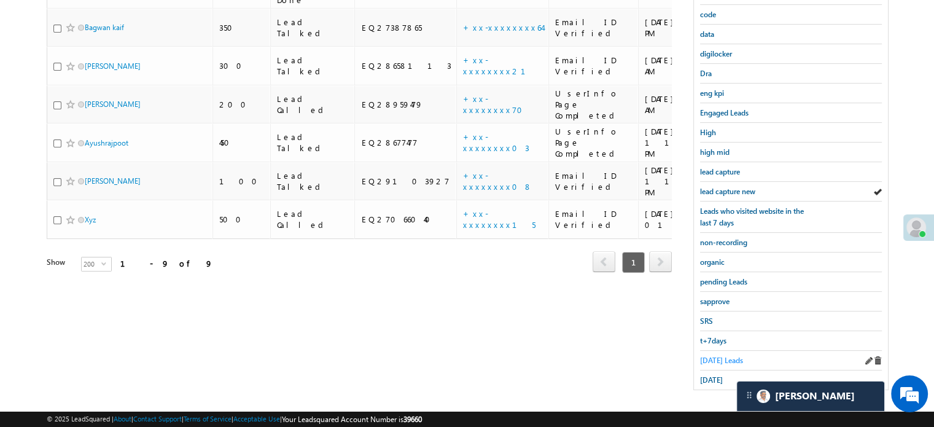
click at [717, 357] on span "Today's Leads" at bounding box center [721, 360] width 43 height 9
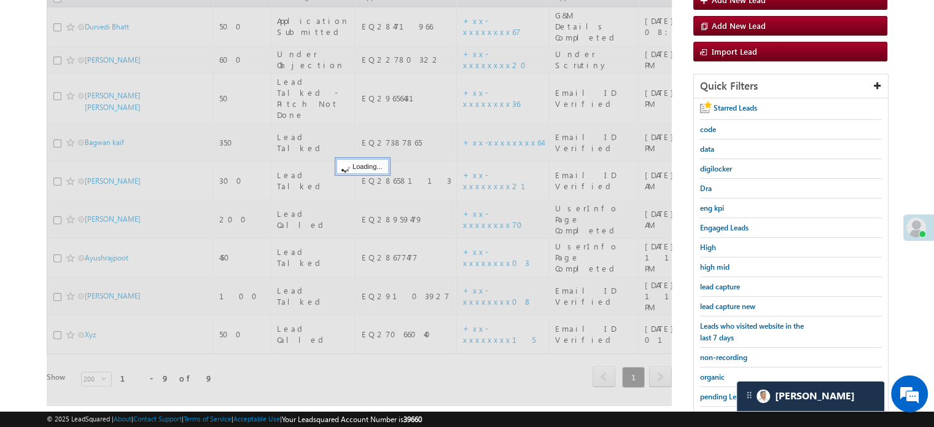
scroll to position [141, 0]
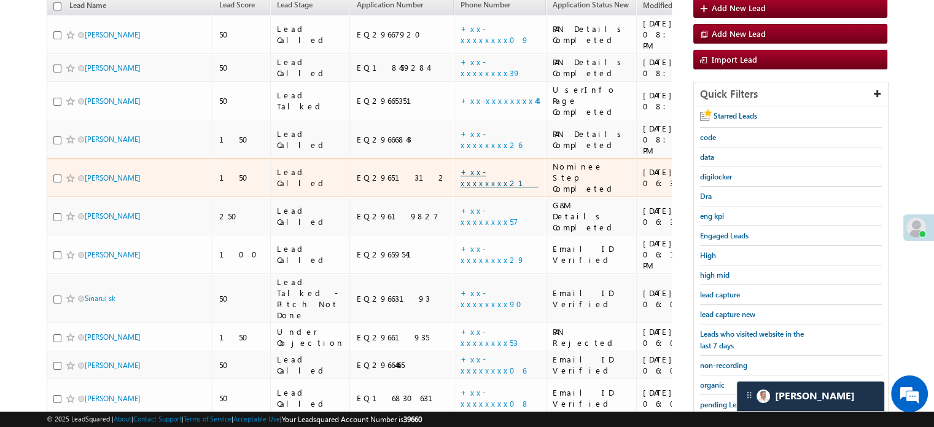
click at [461, 166] on link "+xx-xxxxxxxx21" at bounding box center [499, 176] width 77 height 21
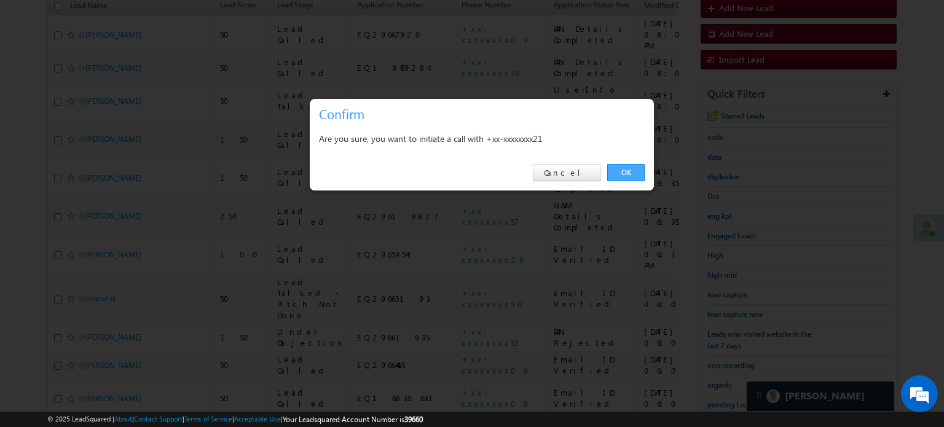
click at [617, 170] on link "OK" at bounding box center [625, 172] width 37 height 17
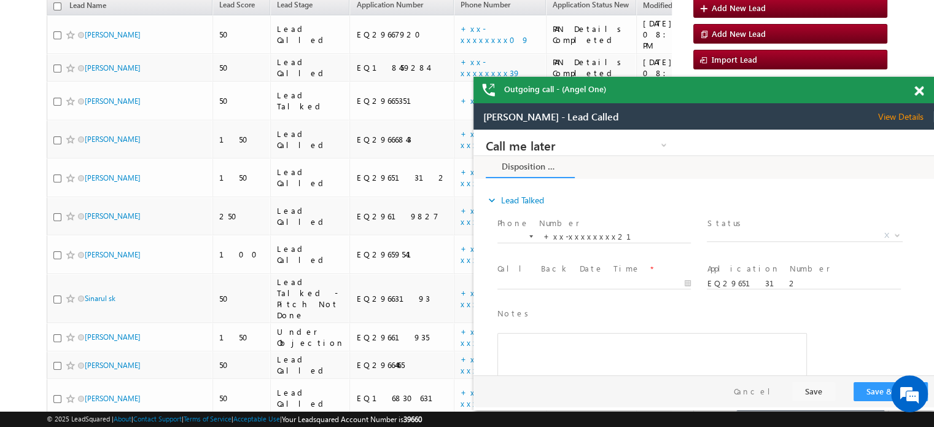
scroll to position [0, 0]
click at [919, 93] on span at bounding box center [919, 91] width 9 height 10
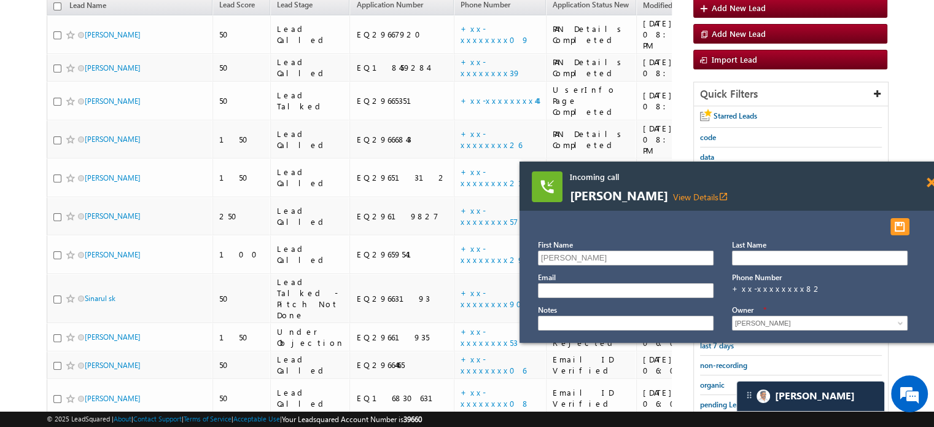
click at [927, 186] on span at bounding box center [931, 183] width 9 height 10
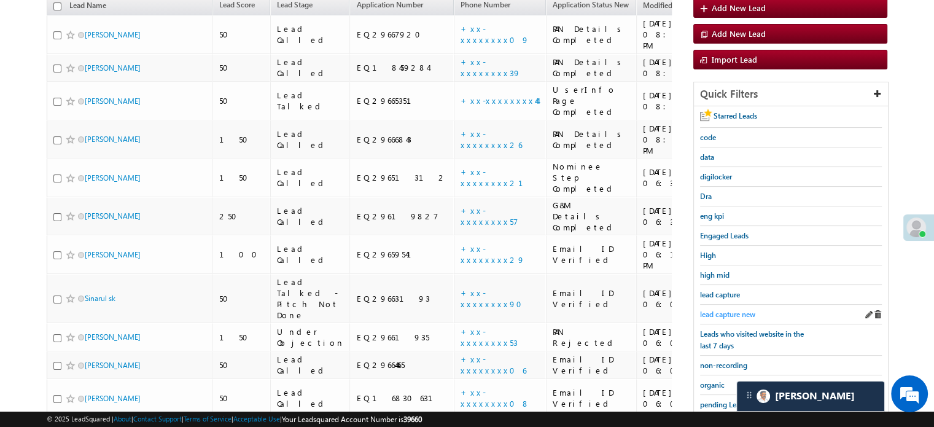
click at [743, 310] on span "lead capture new" at bounding box center [727, 314] width 55 height 9
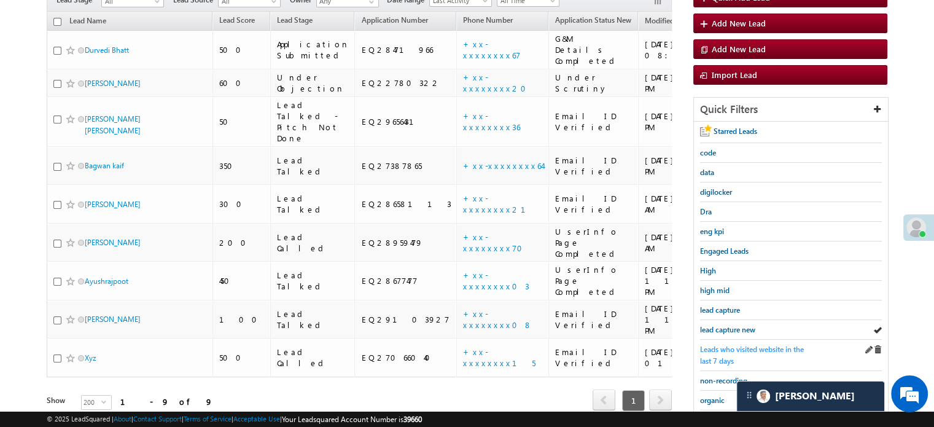
scroll to position [51, 0]
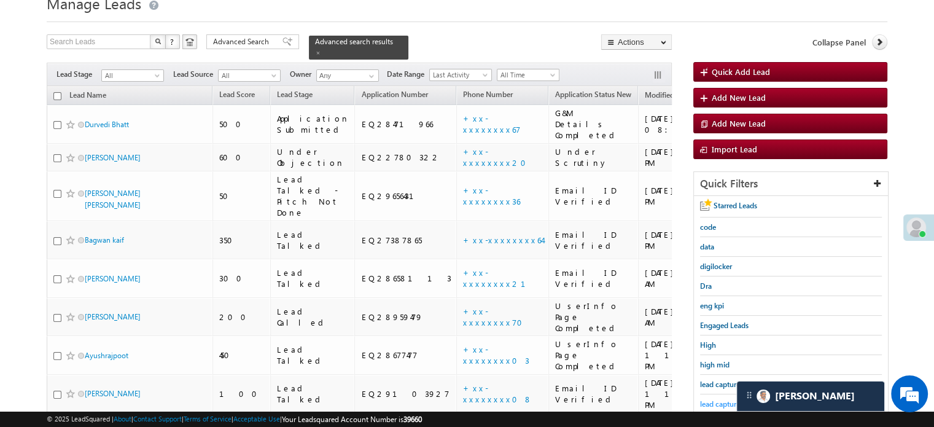
click at [721, 400] on span "lead capture new" at bounding box center [727, 403] width 55 height 9
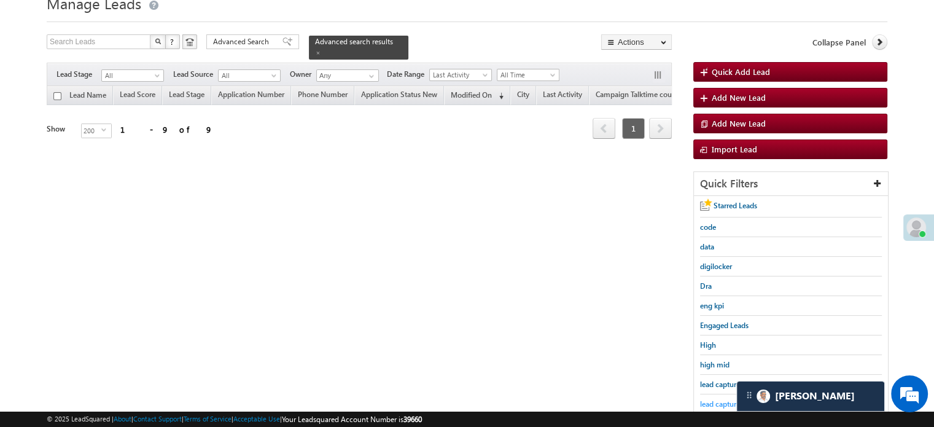
click at [714, 399] on span "lead capture new" at bounding box center [727, 403] width 55 height 9
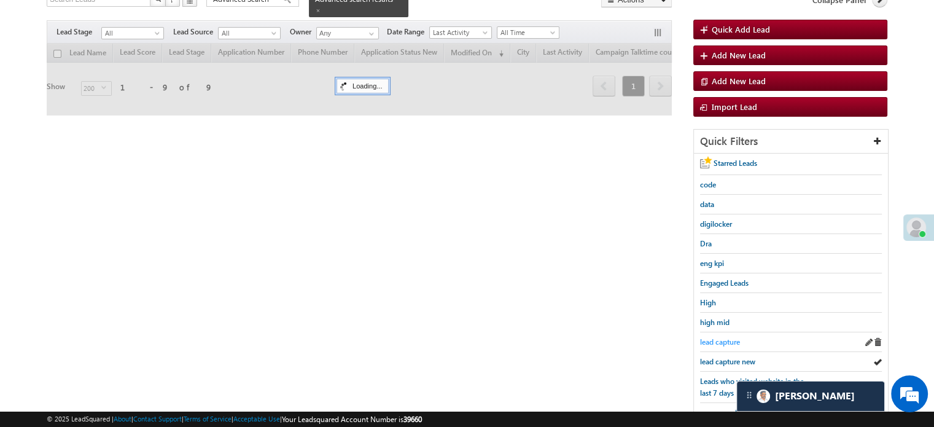
scroll to position [112, 0]
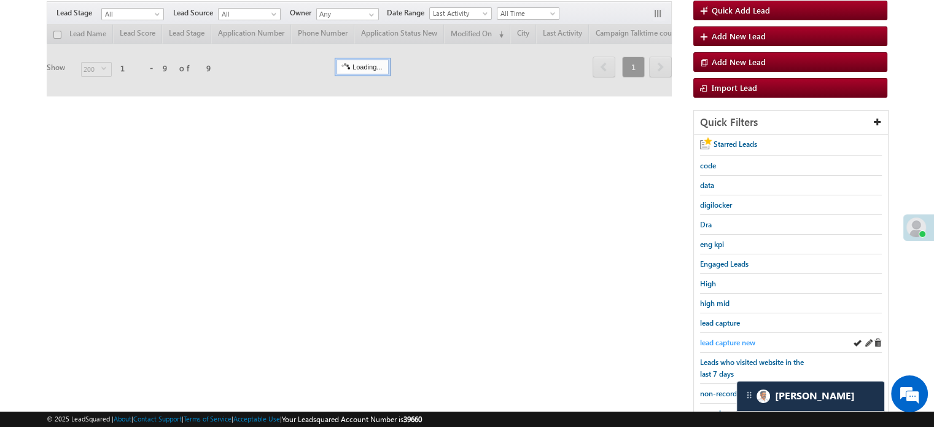
click at [715, 338] on span "lead capture new" at bounding box center [727, 342] width 55 height 9
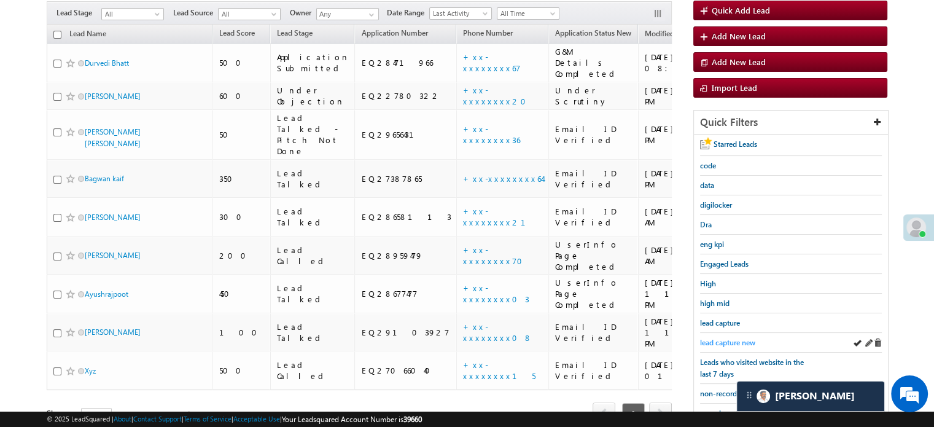
click at [721, 338] on span "lead capture new" at bounding box center [727, 342] width 55 height 9
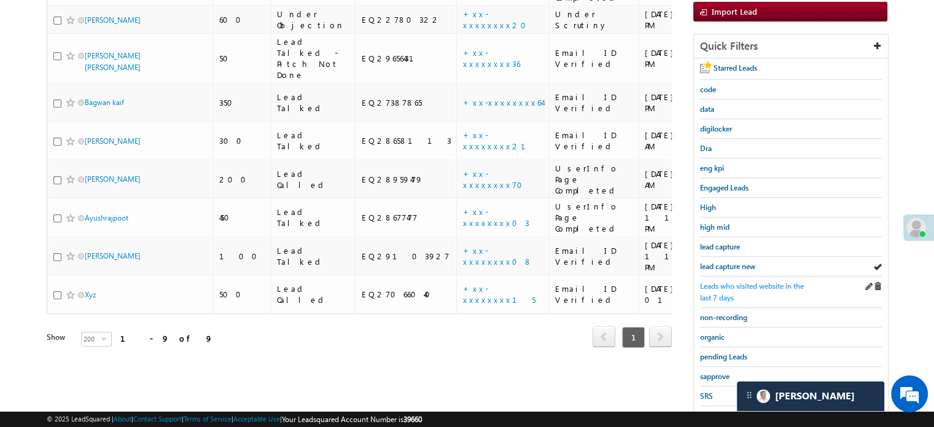
scroll to position [264, 0]
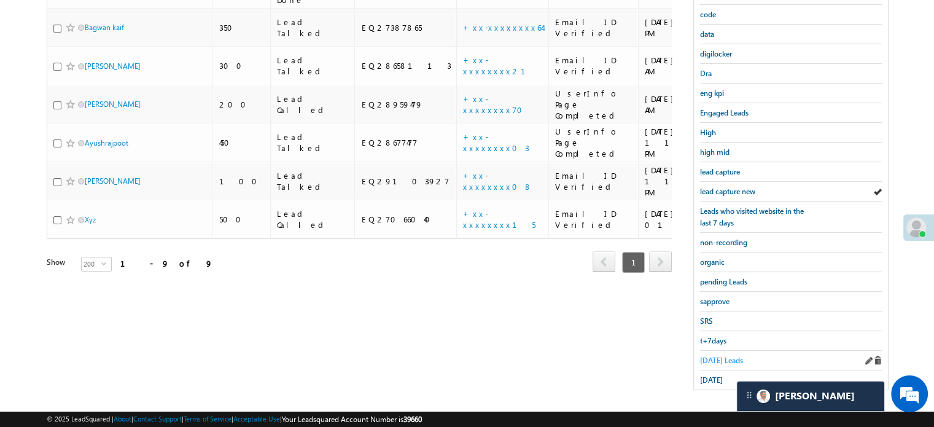
click at [724, 358] on span "Today's Leads" at bounding box center [721, 360] width 43 height 9
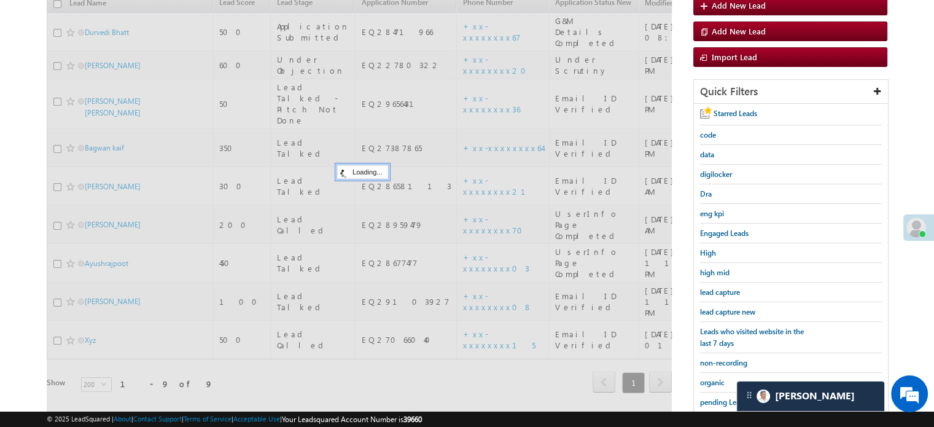
scroll to position [141, 0]
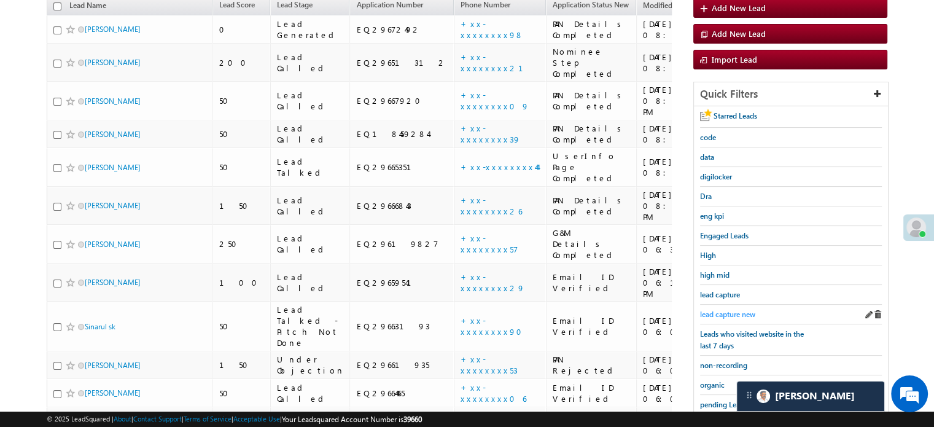
click at [718, 310] on span "lead capture new" at bounding box center [727, 314] width 55 height 9
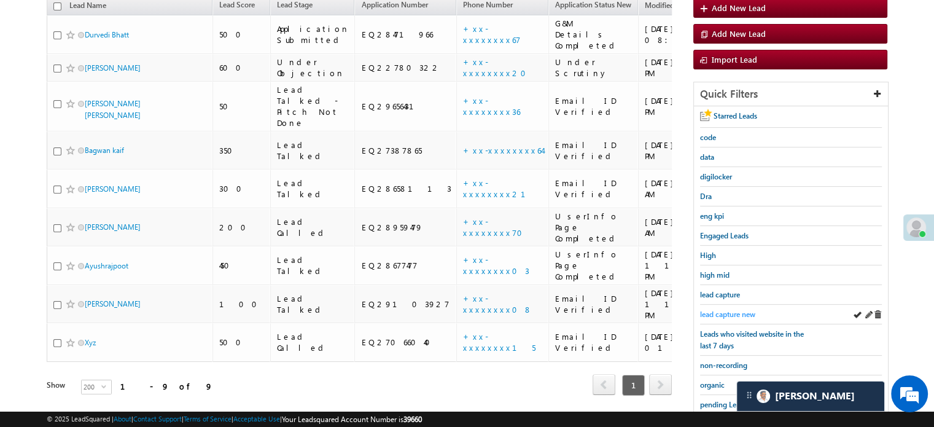
click at [728, 310] on span "lead capture new" at bounding box center [727, 314] width 55 height 9
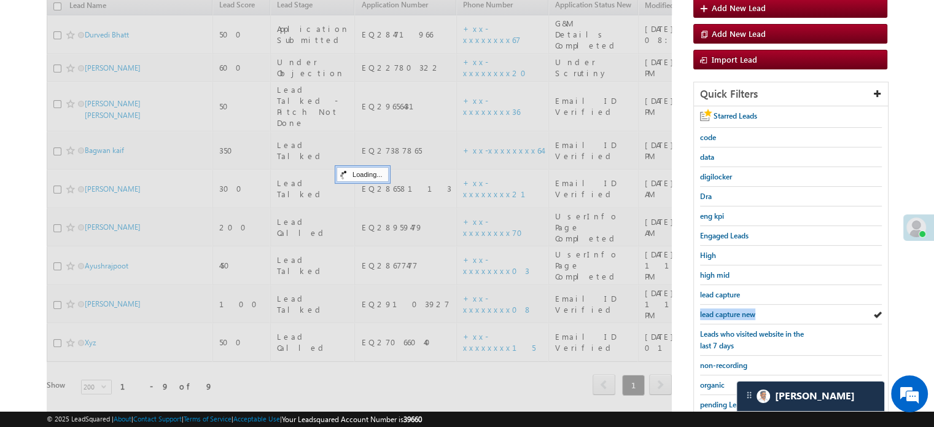
click at [728, 310] on span "lead capture new" at bounding box center [727, 314] width 55 height 9
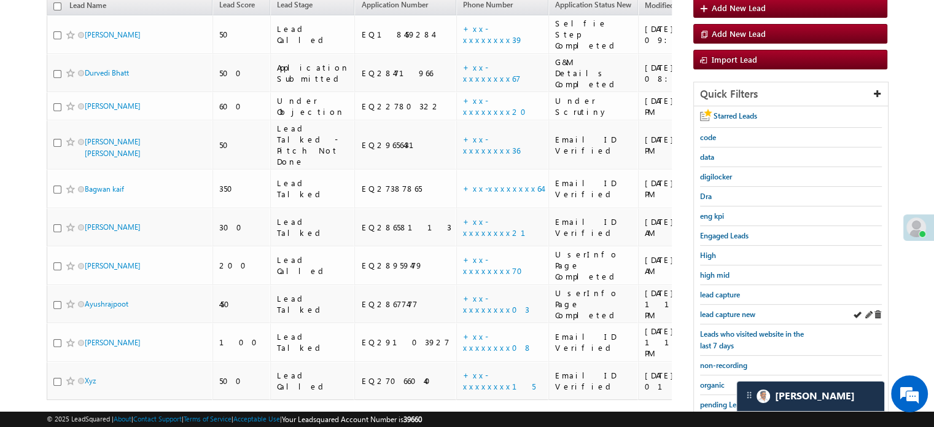
click at [720, 305] on div "lead capture new" at bounding box center [791, 315] width 182 height 20
click at [721, 308] on link "lead capture new" at bounding box center [727, 314] width 55 height 12
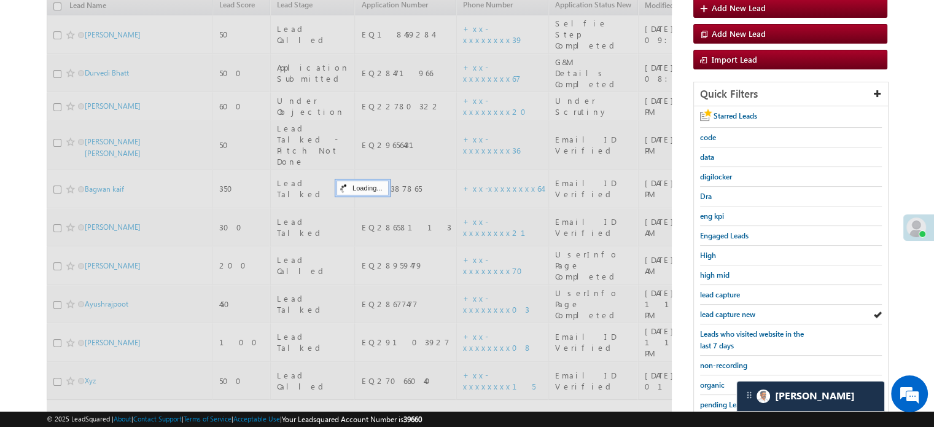
click at [721, 308] on link "lead capture new" at bounding box center [727, 314] width 55 height 12
click at [723, 310] on span "lead capture new" at bounding box center [727, 314] width 55 height 9
click at [724, 310] on span "lead capture new" at bounding box center [727, 314] width 55 height 9
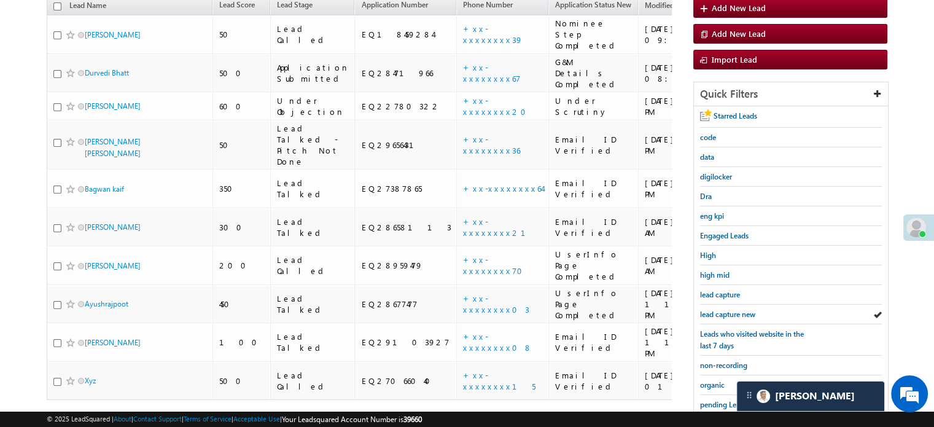
click at [732, 313] on span "lead capture new" at bounding box center [727, 314] width 55 height 9
click at [729, 310] on span "lead capture new" at bounding box center [727, 314] width 55 height 9
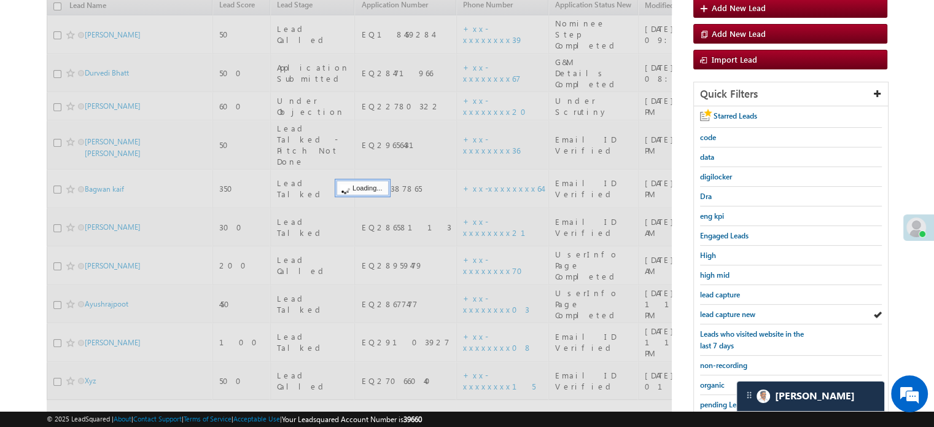
click at [730, 310] on span "lead capture new" at bounding box center [727, 314] width 55 height 9
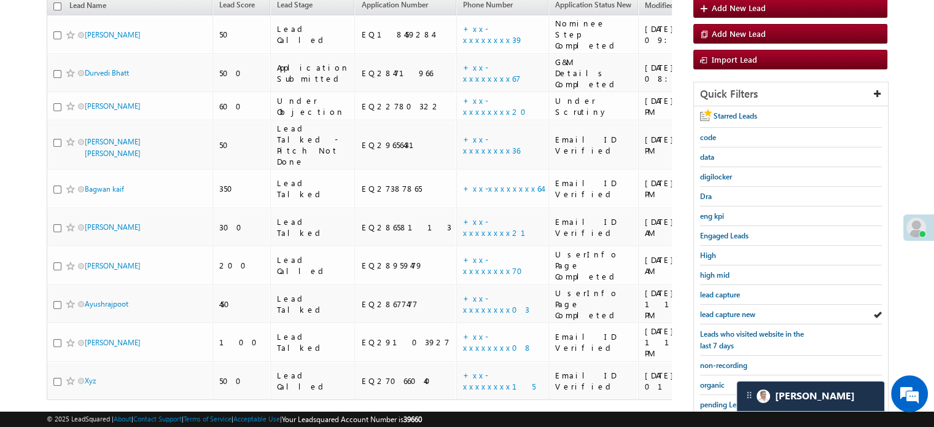
click at [730, 310] on span "lead capture new" at bounding box center [727, 314] width 55 height 9
click at [741, 310] on span "lead capture new" at bounding box center [727, 314] width 55 height 9
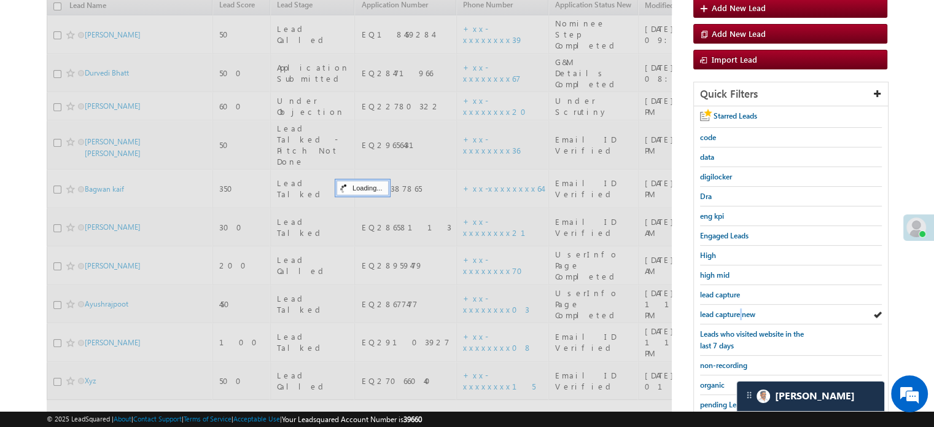
click at [741, 310] on span "lead capture new" at bounding box center [727, 314] width 55 height 9
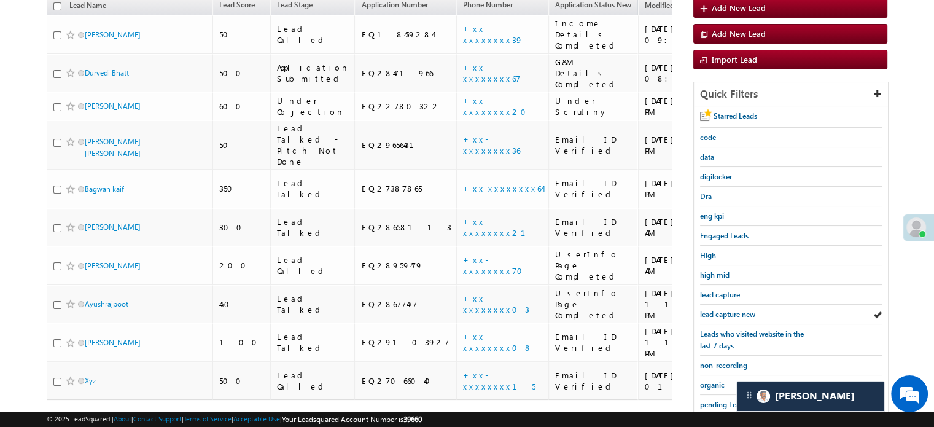
click at [741, 310] on span "lead capture new" at bounding box center [727, 314] width 55 height 9
click at [728, 310] on span "lead capture new" at bounding box center [727, 314] width 55 height 9
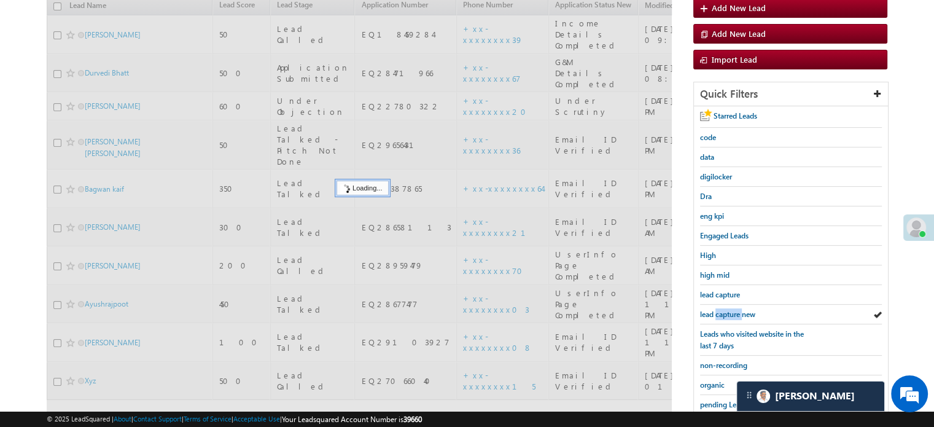
click at [728, 310] on span "lead capture new" at bounding box center [727, 314] width 55 height 9
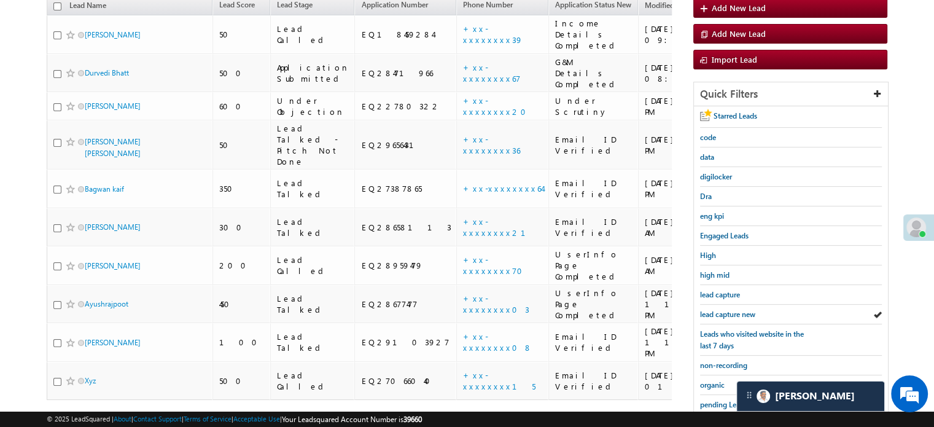
click at [727, 310] on span "lead capture new" at bounding box center [727, 314] width 55 height 9
click at [726, 310] on span "lead capture new" at bounding box center [727, 314] width 55 height 9
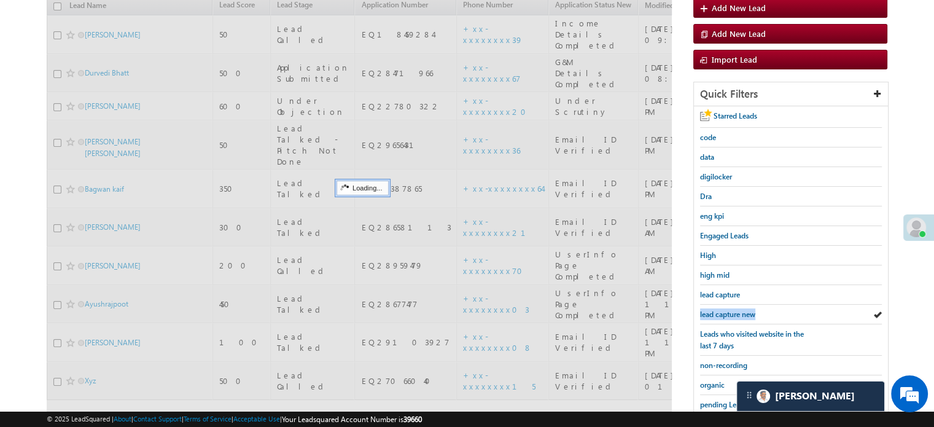
click at [726, 310] on span "lead capture new" at bounding box center [727, 314] width 55 height 9
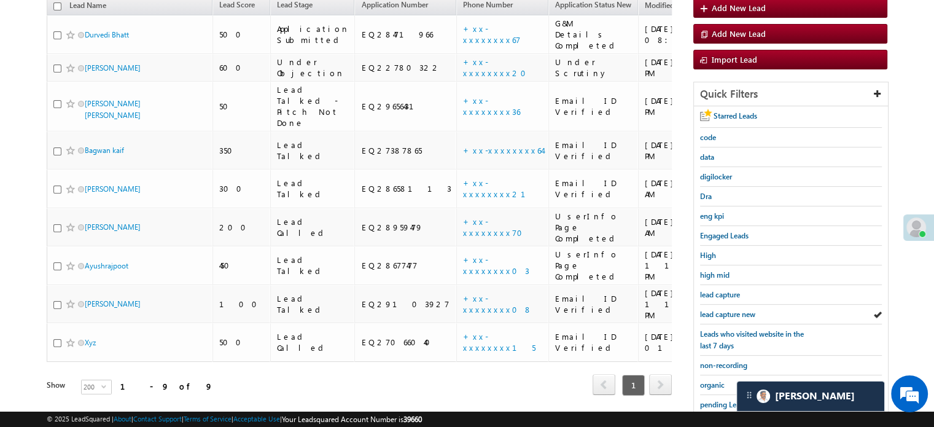
click at [726, 310] on span "lead capture new" at bounding box center [727, 314] width 55 height 9
click at [721, 310] on span "lead capture new" at bounding box center [727, 314] width 55 height 9
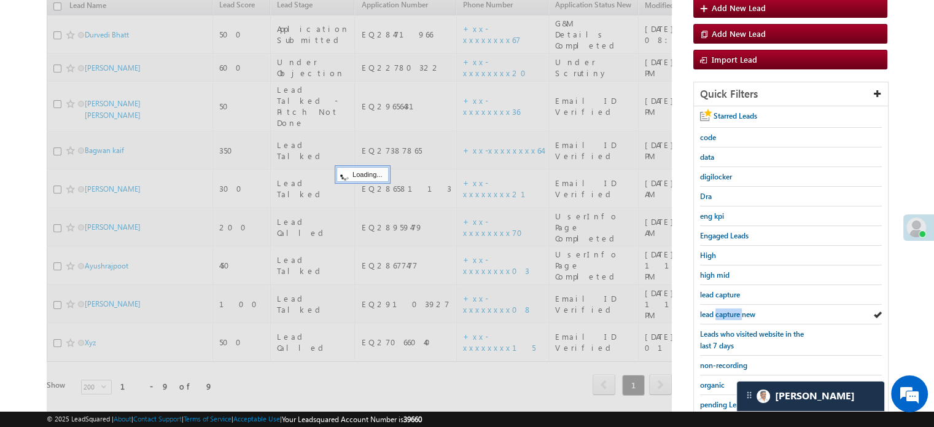
click at [722, 310] on span "lead capture new" at bounding box center [727, 314] width 55 height 9
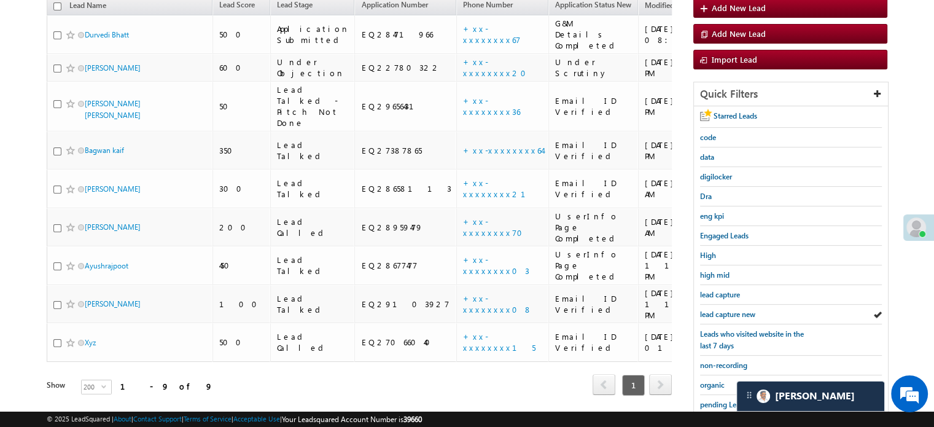
click at [722, 310] on span "lead capture new" at bounding box center [727, 314] width 55 height 9
click at [737, 305] on div "lead capture new" at bounding box center [791, 315] width 182 height 20
click at [738, 310] on span "lead capture new" at bounding box center [727, 314] width 55 height 9
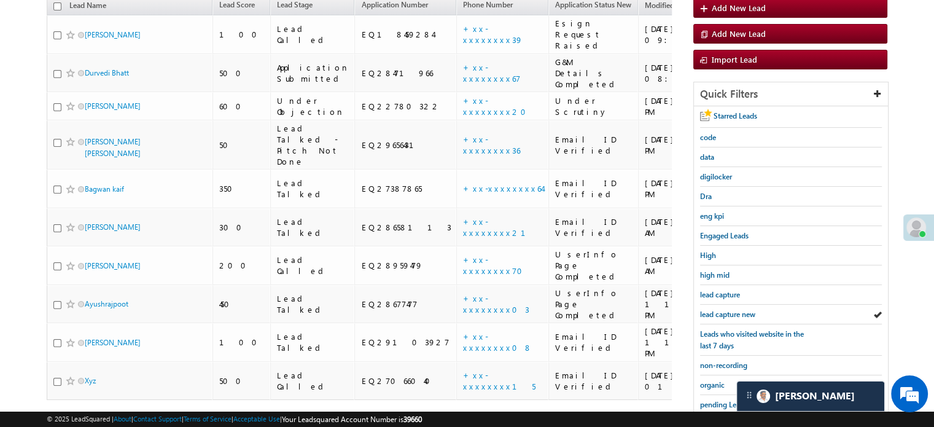
click at [738, 310] on span "lead capture new" at bounding box center [727, 314] width 55 height 9
click at [733, 310] on span "lead capture new" at bounding box center [727, 314] width 55 height 9
click at [735, 311] on span "lead capture new" at bounding box center [727, 314] width 55 height 9
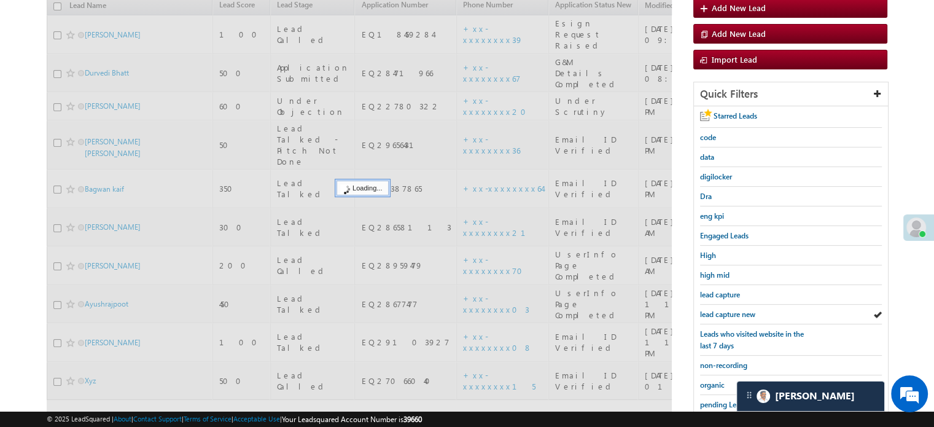
click at [732, 310] on span "lead capture new" at bounding box center [727, 314] width 55 height 9
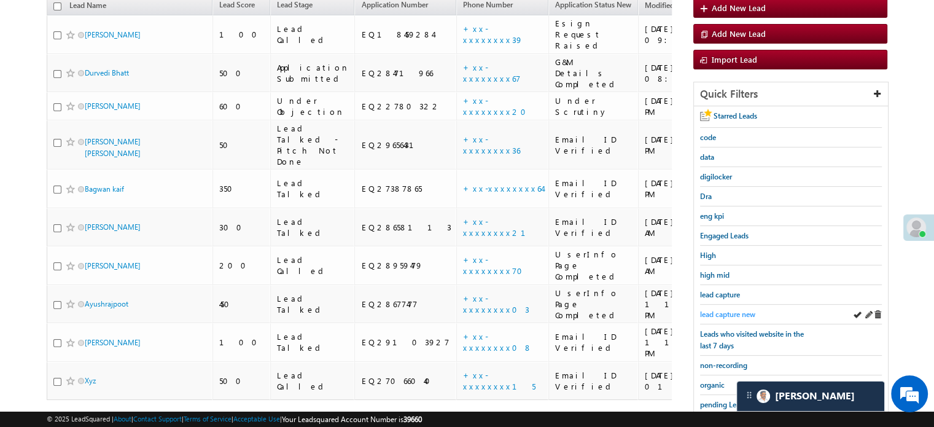
click at [709, 316] on link "lead capture new" at bounding box center [727, 314] width 55 height 12
click at [708, 313] on span "lead capture new" at bounding box center [727, 314] width 55 height 9
click at [738, 308] on link "lead capture new" at bounding box center [727, 314] width 55 height 12
click at [735, 308] on link "lead capture new" at bounding box center [727, 314] width 55 height 12
click at [724, 310] on span "lead capture new" at bounding box center [727, 314] width 55 height 9
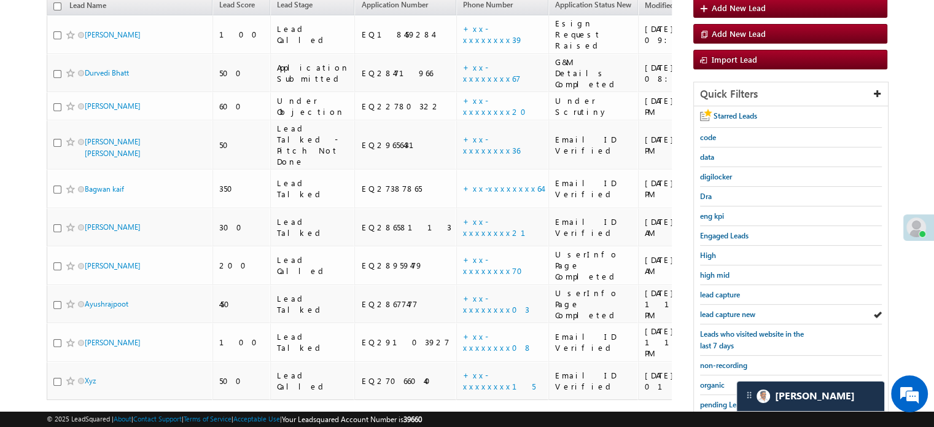
click at [724, 310] on span "lead capture new" at bounding box center [727, 314] width 55 height 9
click at [728, 310] on span "lead capture new" at bounding box center [727, 314] width 55 height 9
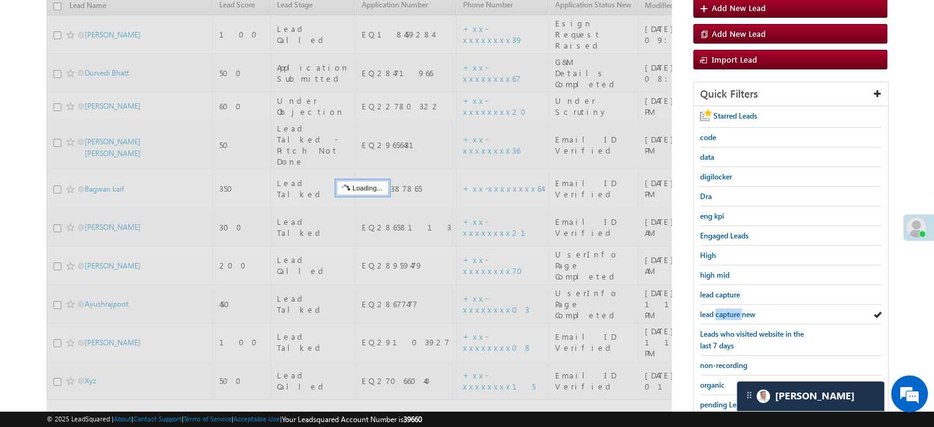
click at [728, 310] on span "lead capture new" at bounding box center [727, 314] width 55 height 9
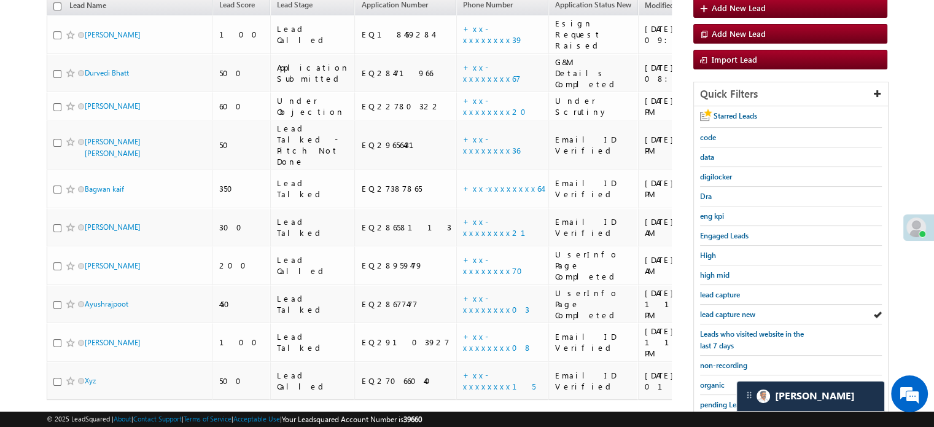
click at [728, 310] on span "lead capture new" at bounding box center [727, 314] width 55 height 9
click at [752, 310] on span "lead capture new" at bounding box center [727, 314] width 55 height 9
click at [735, 310] on span "lead capture new" at bounding box center [727, 314] width 55 height 9
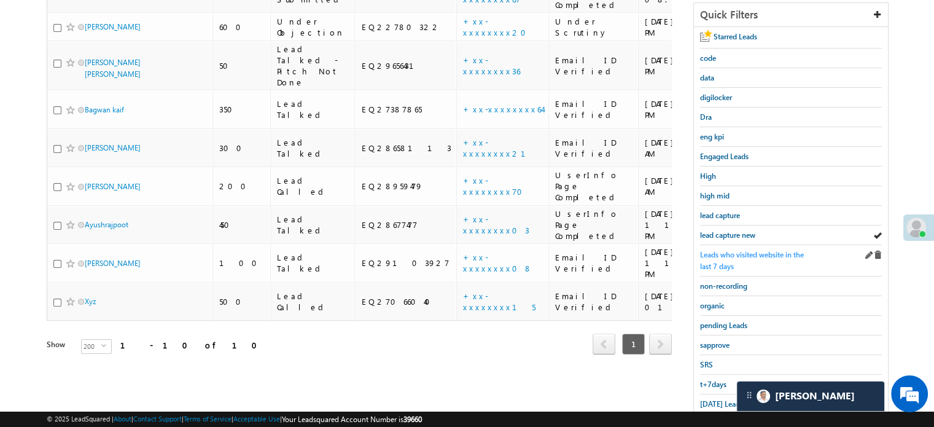
scroll to position [264, 0]
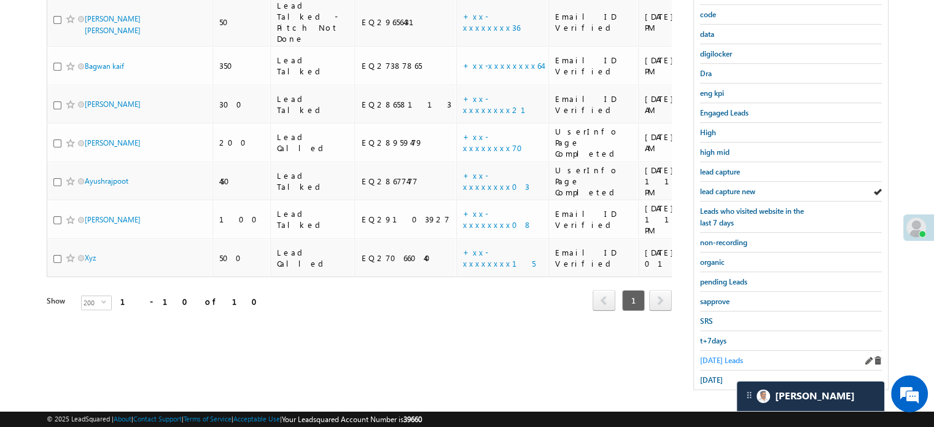
click at [725, 357] on span "Today's Leads" at bounding box center [721, 360] width 43 height 9
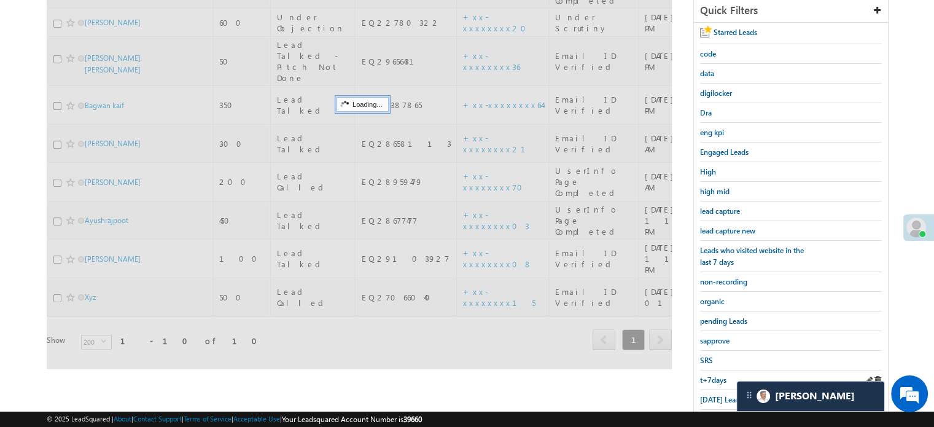
scroll to position [141, 0]
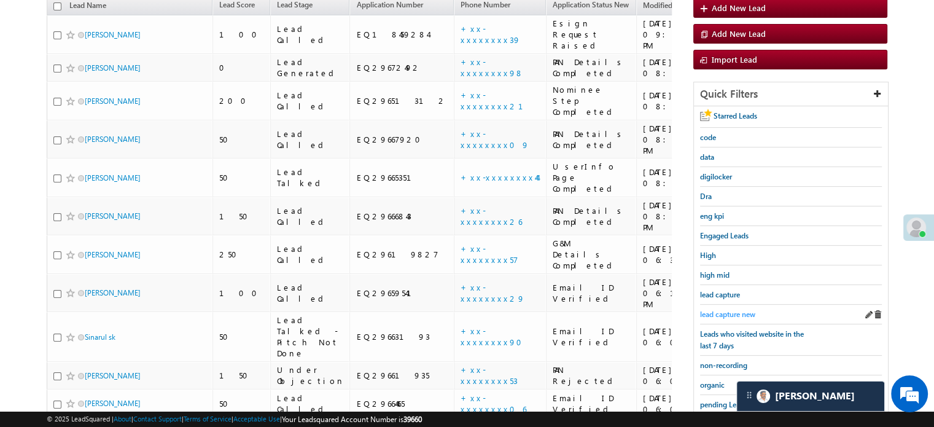
click at [739, 313] on span "lead capture new" at bounding box center [727, 314] width 55 height 9
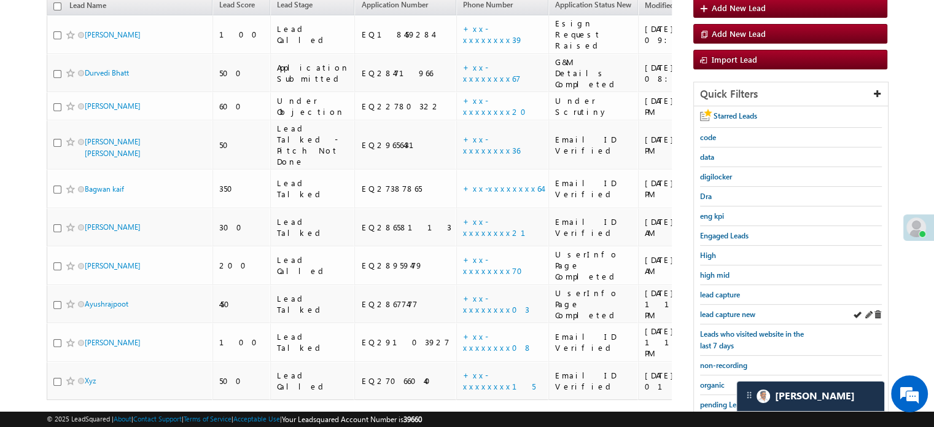
click at [739, 317] on div "lead capture new" at bounding box center [791, 315] width 182 height 20
click at [736, 313] on span "lead capture new" at bounding box center [727, 314] width 55 height 9
click at [732, 311] on span "lead capture new" at bounding box center [727, 314] width 55 height 9
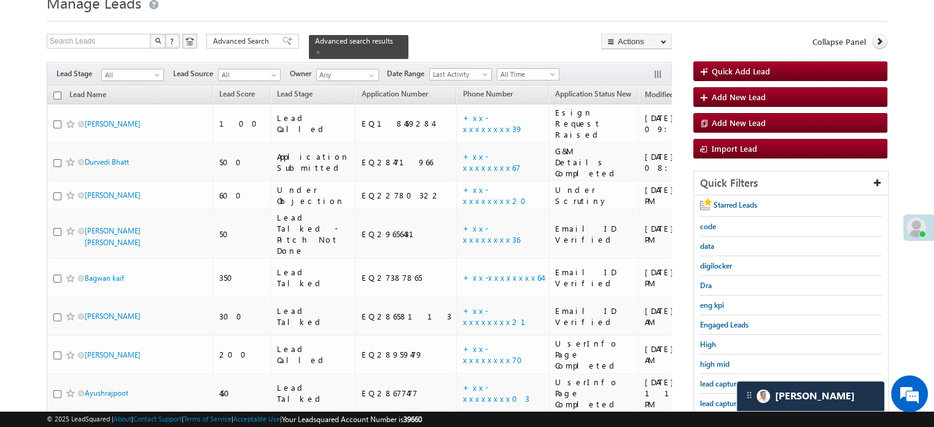
scroll to position [79, 0]
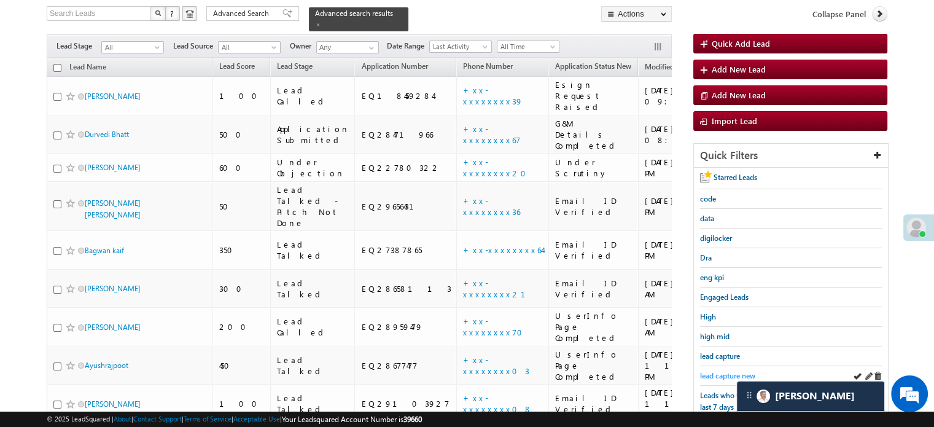
click at [733, 371] on span "lead capture new" at bounding box center [727, 375] width 55 height 9
click at [732, 371] on span "lead capture new" at bounding box center [727, 375] width 55 height 9
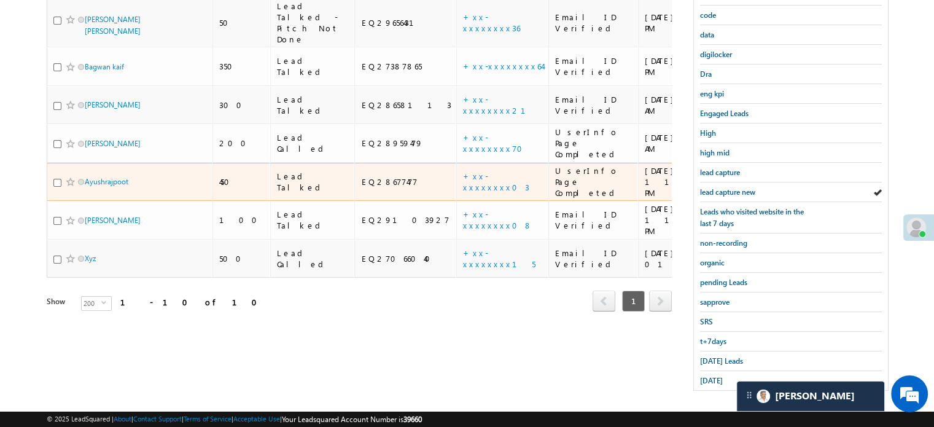
scroll to position [264, 0]
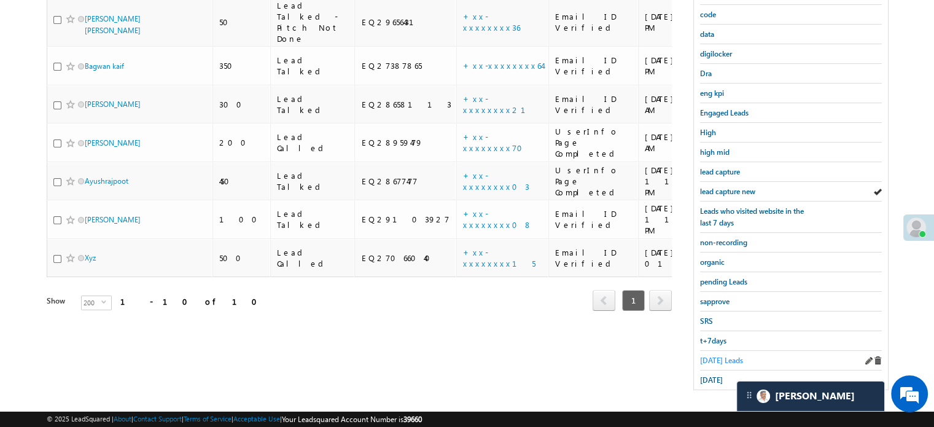
click at [709, 359] on span "Today's Leads" at bounding box center [721, 360] width 43 height 9
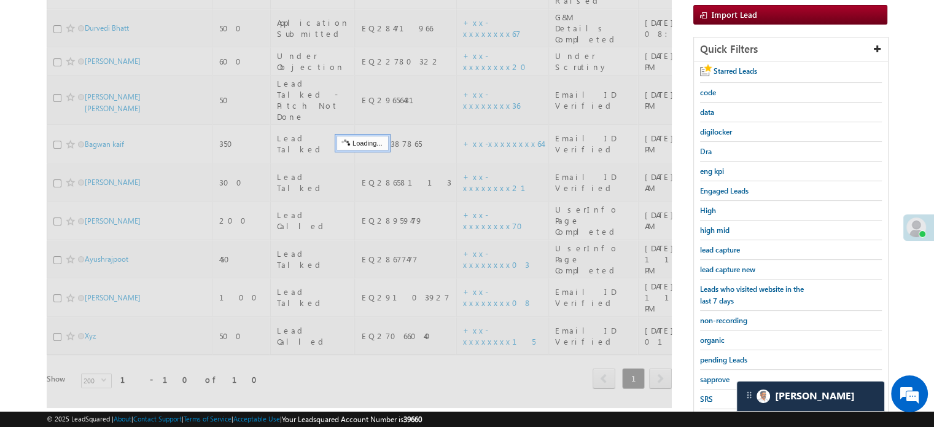
scroll to position [141, 0]
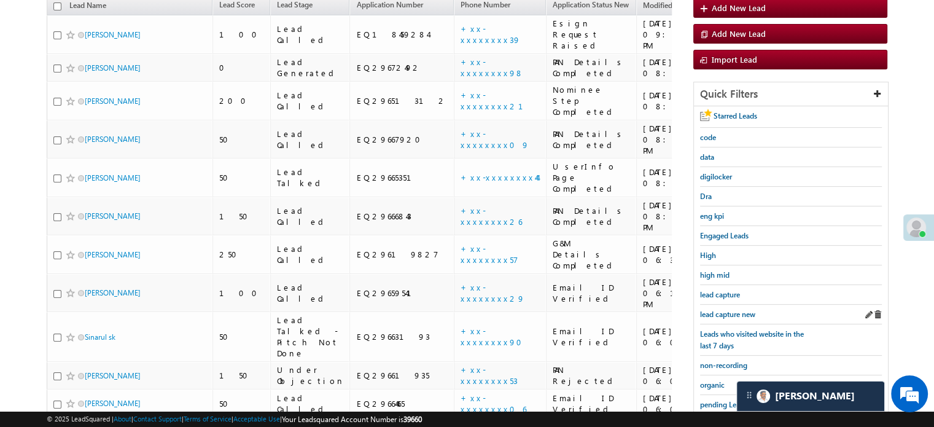
click at [733, 316] on div "lead capture new" at bounding box center [791, 315] width 182 height 20
click at [732, 315] on span "lead capture new" at bounding box center [727, 314] width 55 height 9
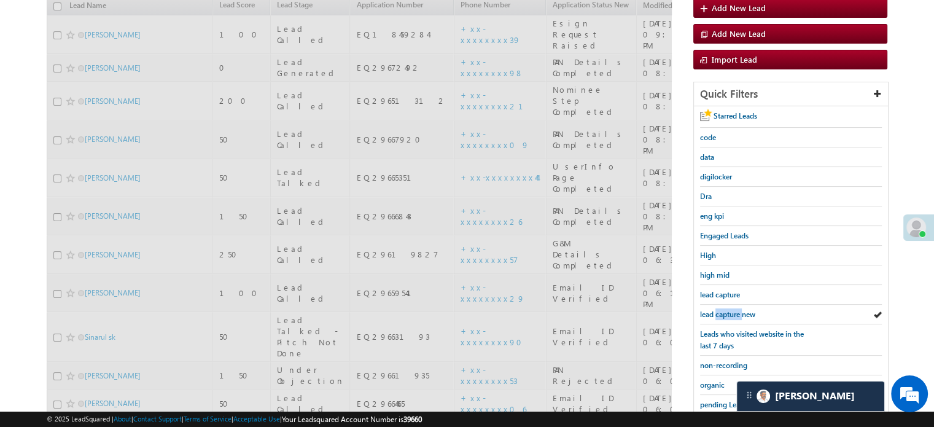
click at [732, 315] on span "lead capture new" at bounding box center [727, 314] width 55 height 9
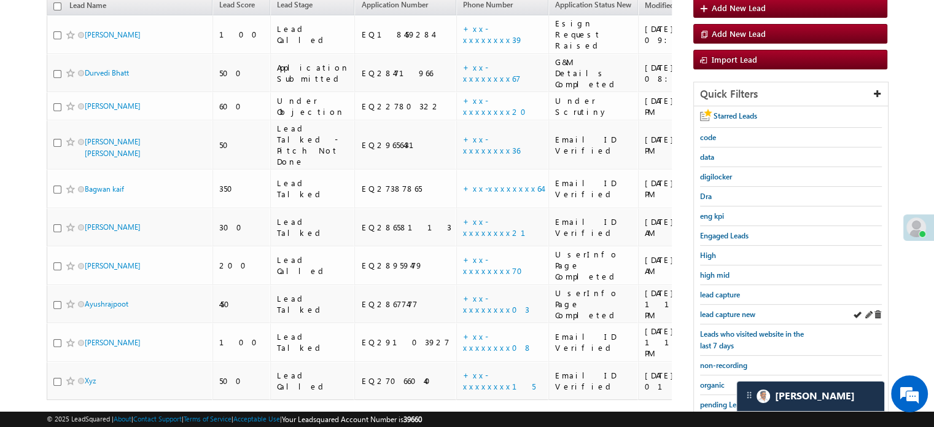
click at [720, 305] on div "lead capture new" at bounding box center [791, 315] width 182 height 20
click at [722, 310] on span "lead capture new" at bounding box center [727, 314] width 55 height 9
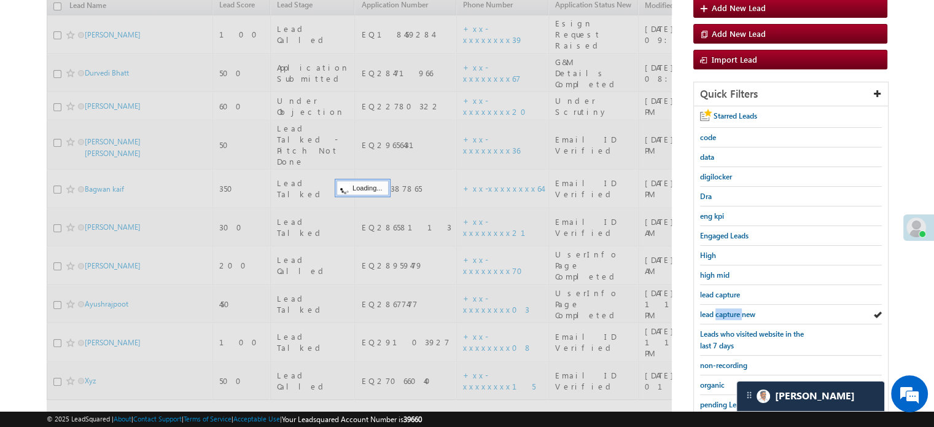
click at [722, 310] on span "lead capture new" at bounding box center [727, 314] width 55 height 9
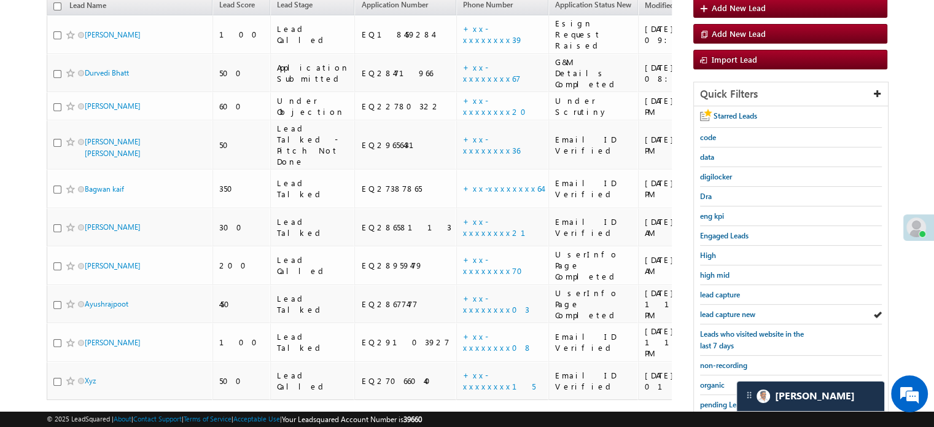
click at [722, 310] on span "lead capture new" at bounding box center [727, 314] width 55 height 9
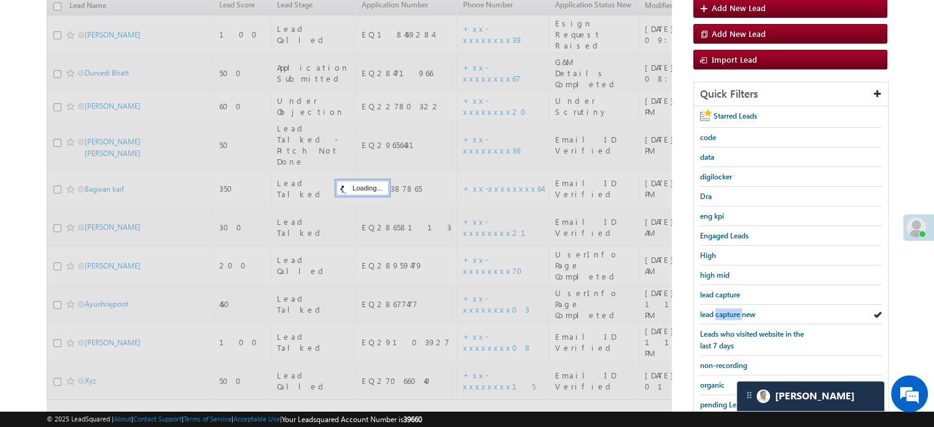
click at [722, 310] on span "lead capture new" at bounding box center [727, 314] width 55 height 9
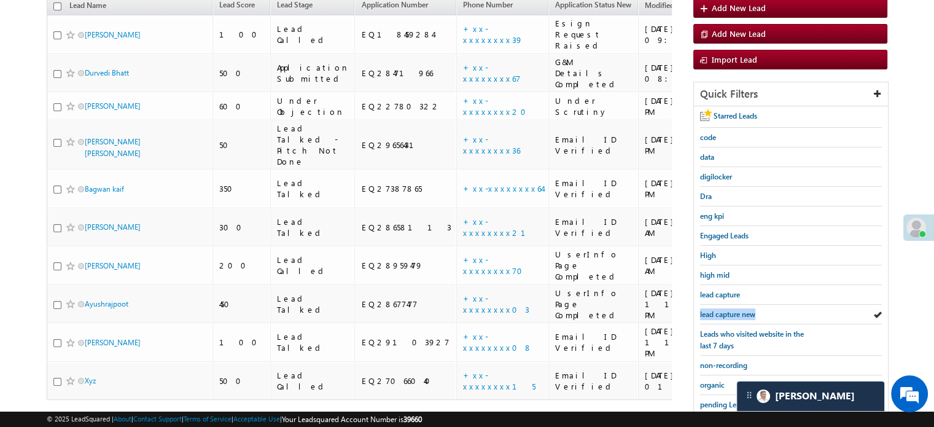
click at [722, 310] on span "lead capture new" at bounding box center [727, 314] width 55 height 9
click at [724, 324] on div "Leads who visited website in the last 7 days" at bounding box center [791, 339] width 182 height 31
click at [724, 318] on div "lead capture new" at bounding box center [791, 315] width 182 height 20
click at [723, 315] on span "lead capture new" at bounding box center [727, 314] width 55 height 9
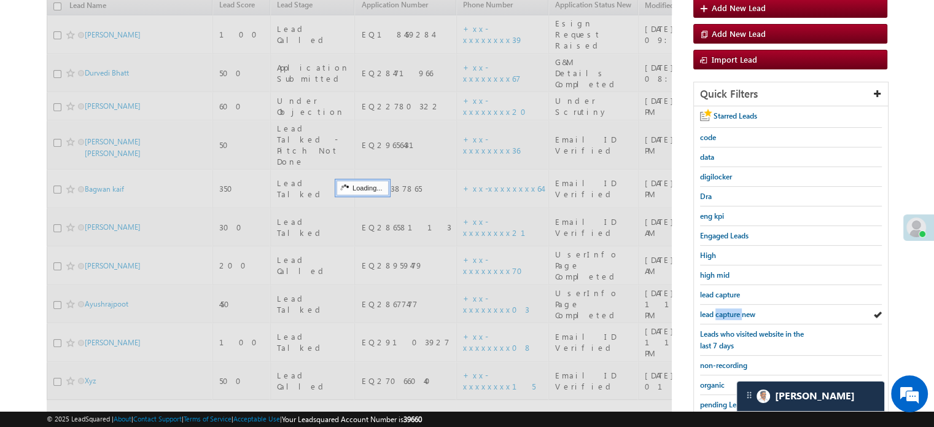
click at [723, 315] on span "lead capture new" at bounding box center [727, 314] width 55 height 9
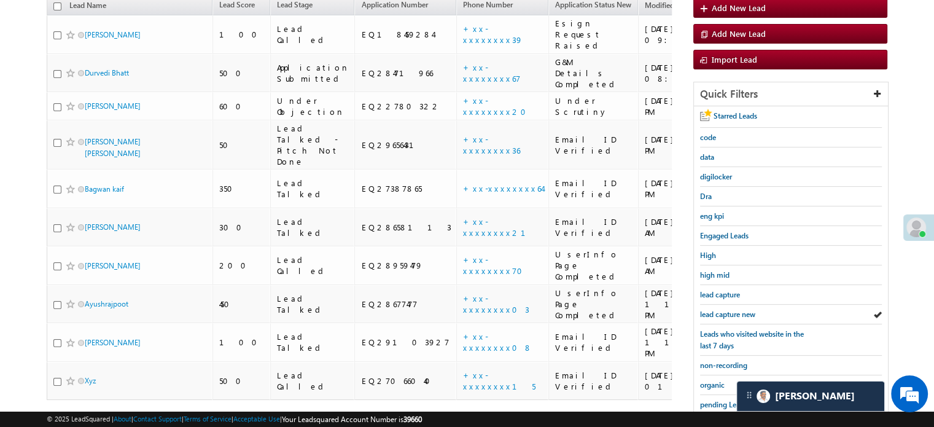
click at [723, 315] on span "lead capture new" at bounding box center [727, 314] width 55 height 9
click at [747, 310] on span "lead capture new" at bounding box center [727, 314] width 55 height 9
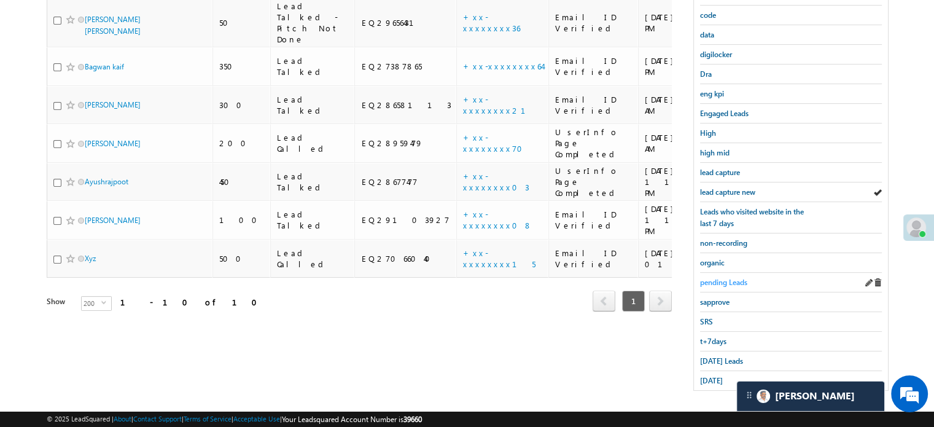
scroll to position [264, 0]
click at [726, 356] on span "Today's Leads" at bounding box center [721, 360] width 43 height 9
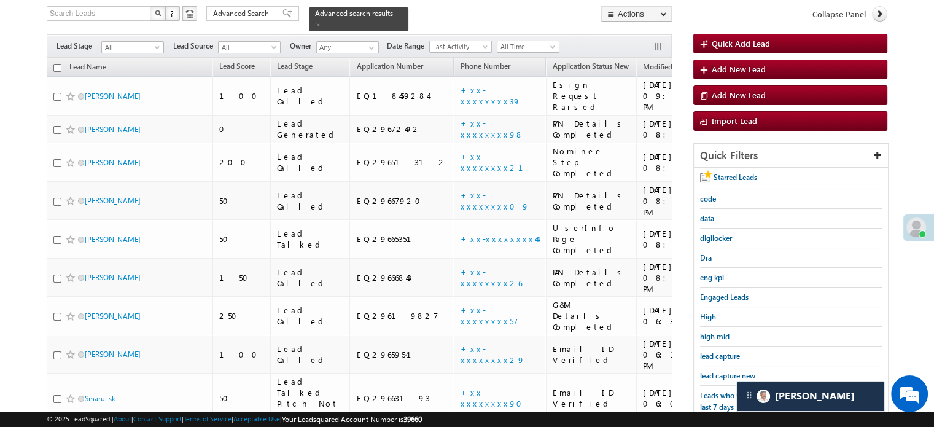
scroll to position [141, 0]
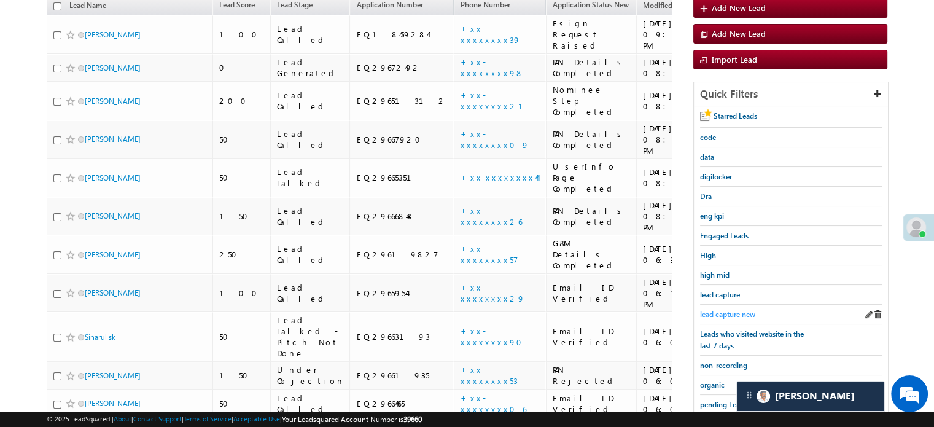
click at [723, 310] on span "lead capture new" at bounding box center [727, 314] width 55 height 9
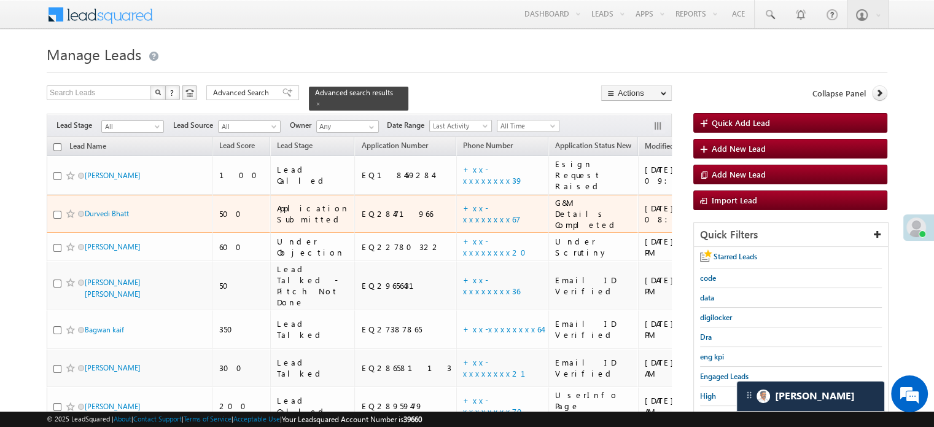
scroll to position [61, 0]
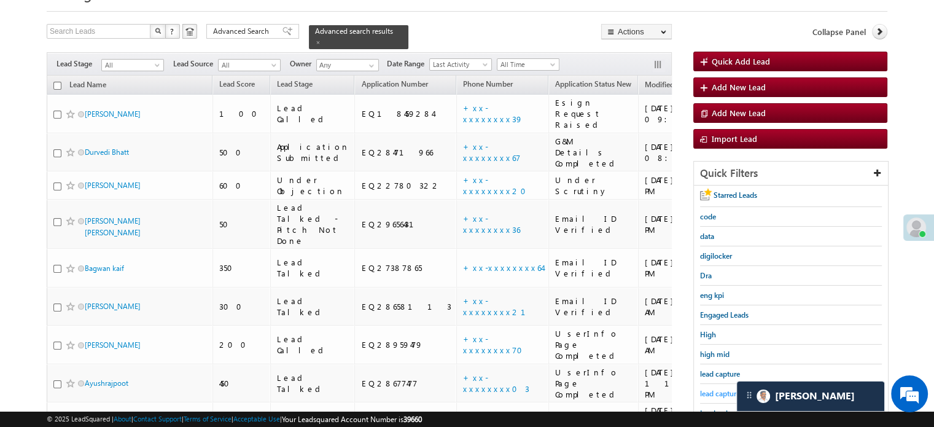
click at [725, 389] on span "lead capture new" at bounding box center [727, 393] width 55 height 9
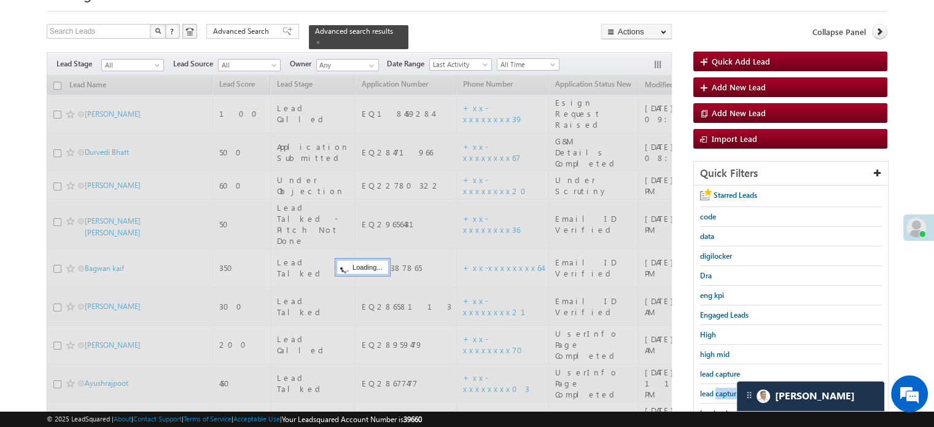
click at [725, 389] on span "lead capture new" at bounding box center [727, 393] width 55 height 9
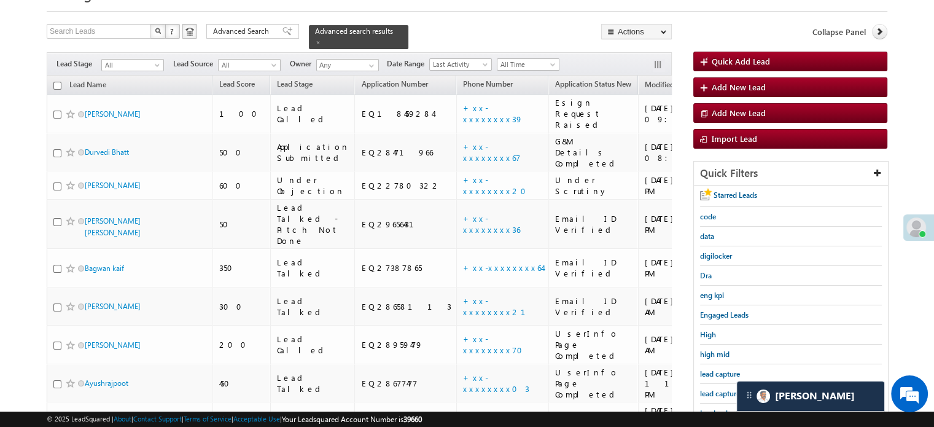
click at [725, 389] on span "lead capture new" at bounding box center [727, 393] width 55 height 9
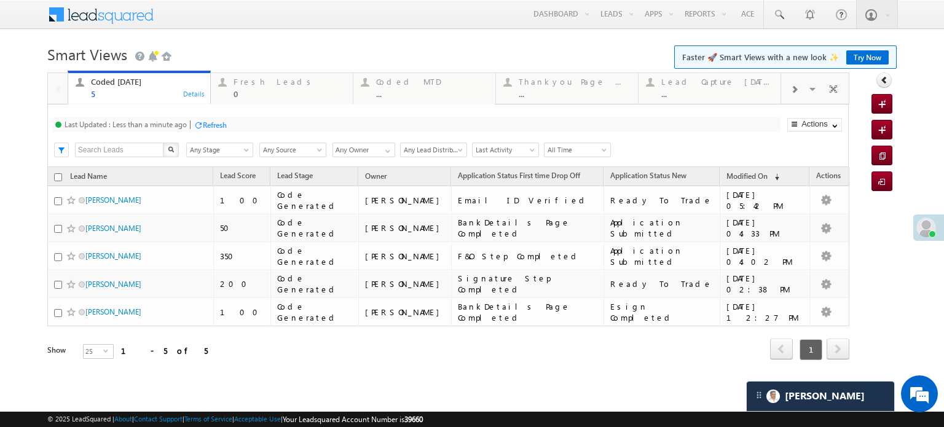
click at [221, 120] on div "Refresh" at bounding box center [215, 124] width 24 height 9
click at [221, 120] on div "Coded Today 5 Details Fresh Leads 0 Details Coded MTD ... Details Thankyou Page…" at bounding box center [448, 232] width 802 height 321
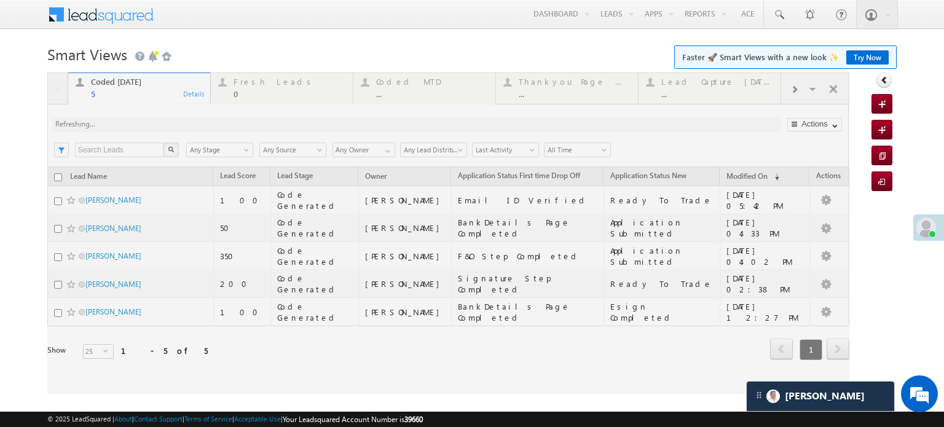
click at [219, 121] on div at bounding box center [448, 232] width 802 height 321
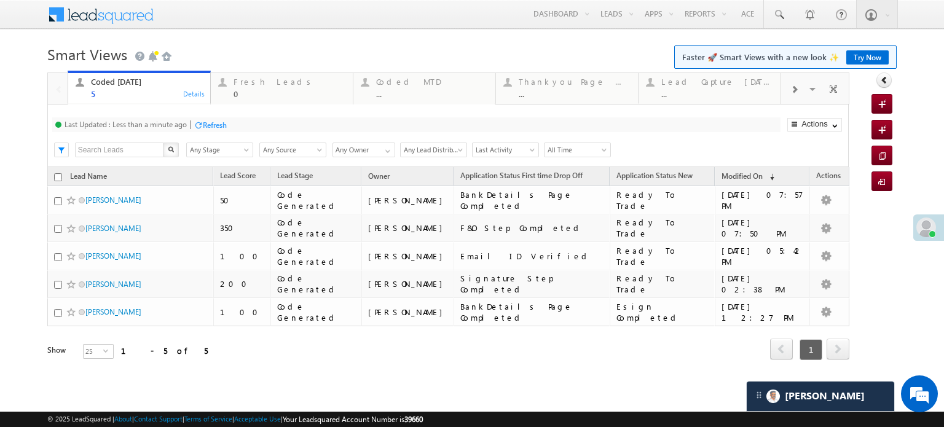
click at [209, 125] on div "Refresh" at bounding box center [215, 124] width 24 height 9
click at [163, 125] on div "Refresh" at bounding box center [169, 124] width 24 height 9
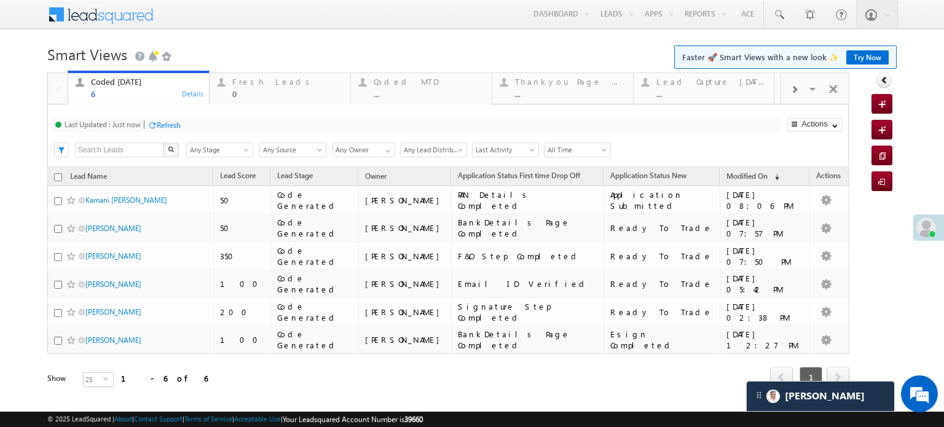
click at [171, 125] on div "Refresh" at bounding box center [169, 124] width 24 height 9
click at [165, 129] on div "Refresh" at bounding box center [169, 124] width 24 height 9
click at [177, 128] on div "Refresh" at bounding box center [169, 124] width 24 height 9
click at [182, 125] on div "Last Updated : Just now Refresh Refreshing..." at bounding box center [416, 124] width 728 height 15
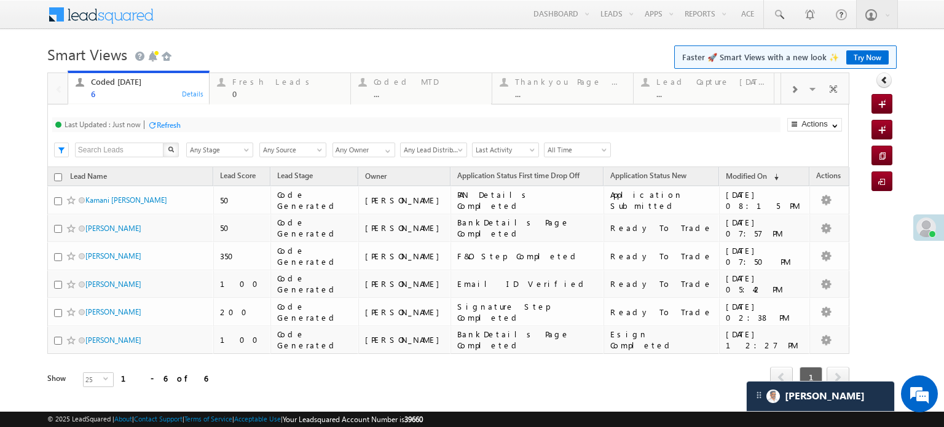
click at [179, 125] on div "Refresh" at bounding box center [169, 124] width 24 height 9
click at [213, 126] on div "Refresh" at bounding box center [215, 124] width 24 height 9
click at [165, 128] on div "Refresh" at bounding box center [169, 124] width 24 height 9
click at [182, 127] on div "Last Updated : Just now Refresh Refreshing..." at bounding box center [416, 124] width 728 height 15
click at [157, 122] on div "Refresh" at bounding box center [169, 124] width 24 height 9
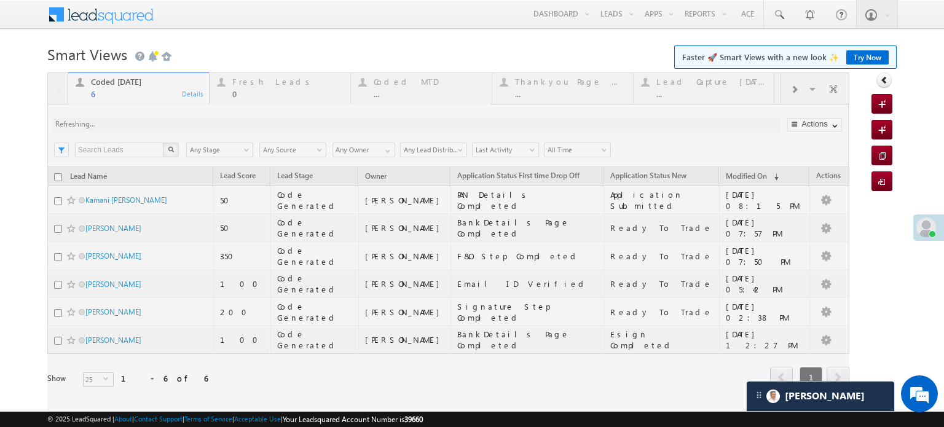
click at [156, 122] on div "Coded Today 6 Details Fresh Leads 0 Details Coded MTD ... Details Thankyou Page…" at bounding box center [448, 247] width 802 height 350
click at [260, 56] on h1 "Smart Views Getting Started Faster 🚀 Smart Views with a new look ✨ Try Now" at bounding box center [471, 53] width 849 height 24
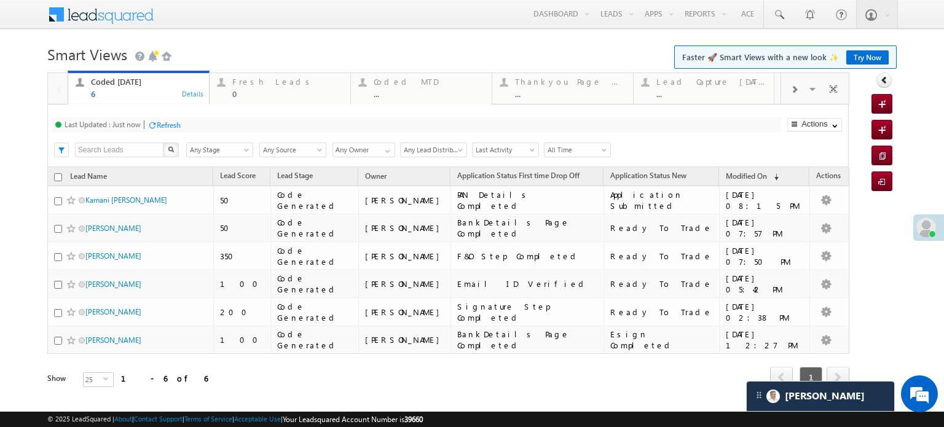
click at [177, 122] on div "Refresh" at bounding box center [169, 124] width 24 height 9
click at [163, 128] on div "Refresh" at bounding box center [169, 124] width 24 height 9
click at [251, 94] on div "0" at bounding box center [287, 93] width 111 height 9
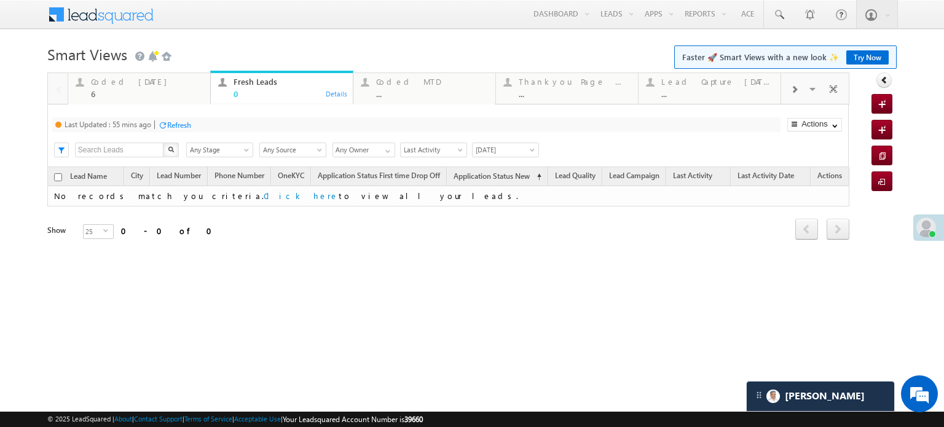
click at [184, 125] on div "Refresh" at bounding box center [179, 124] width 24 height 9
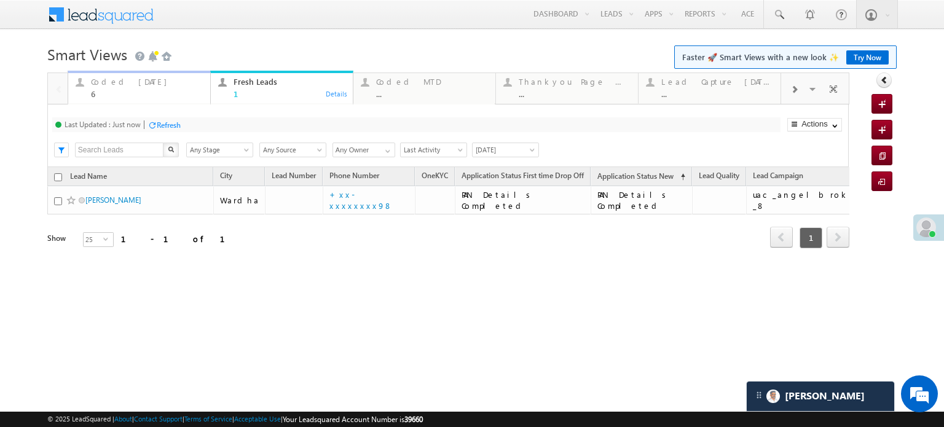
click at [125, 77] on div "Coded Today" at bounding box center [147, 82] width 112 height 10
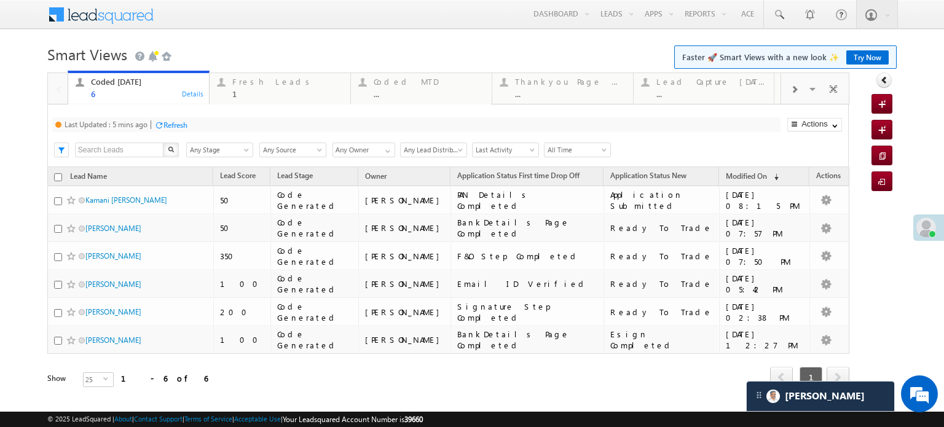
click at [168, 125] on div "Refresh" at bounding box center [175, 124] width 24 height 9
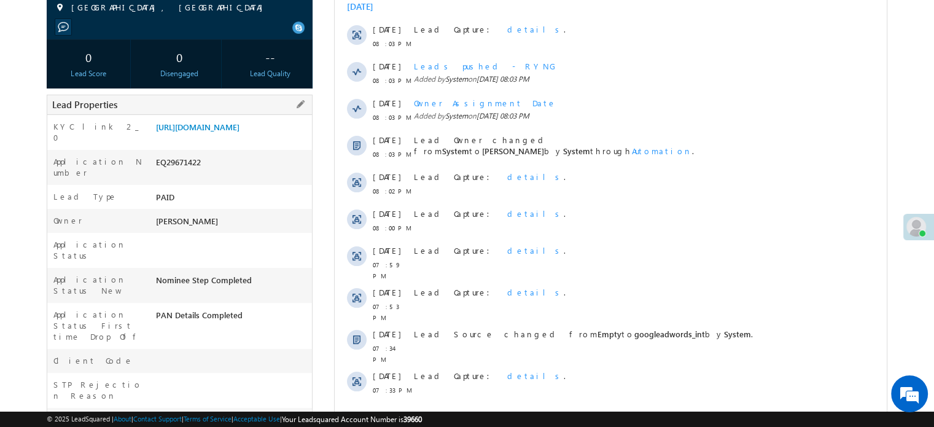
scroll to position [184, 0]
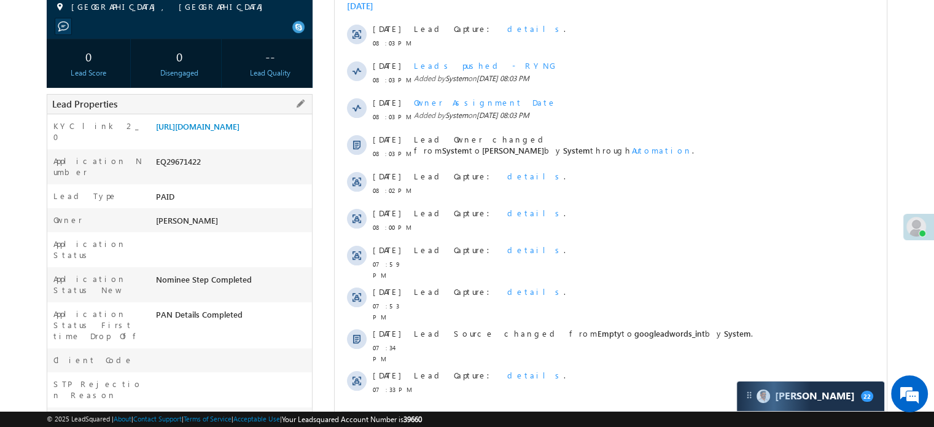
click at [232, 138] on div "[URL][DOMAIN_NAME]" at bounding box center [232, 128] width 159 height 17
click at [240, 131] on link "[URL][DOMAIN_NAME]" at bounding box center [198, 126] width 84 height 10
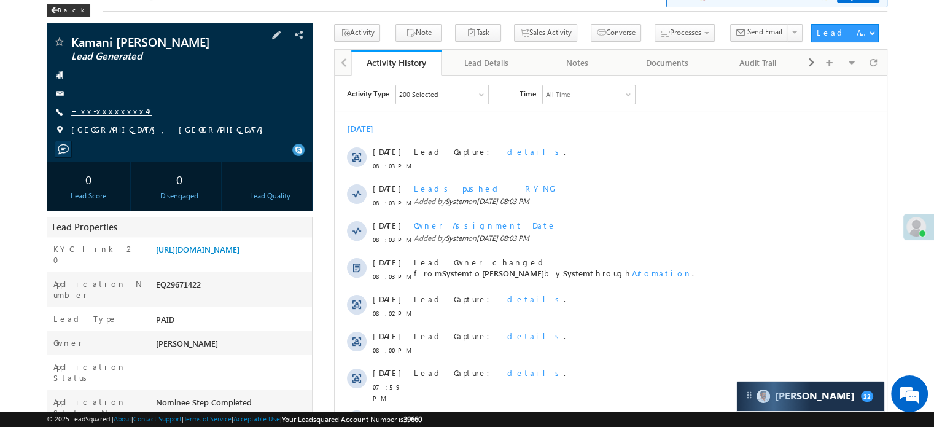
click at [101, 110] on link "+xx-xxxxxxxx47" at bounding box center [111, 111] width 80 height 10
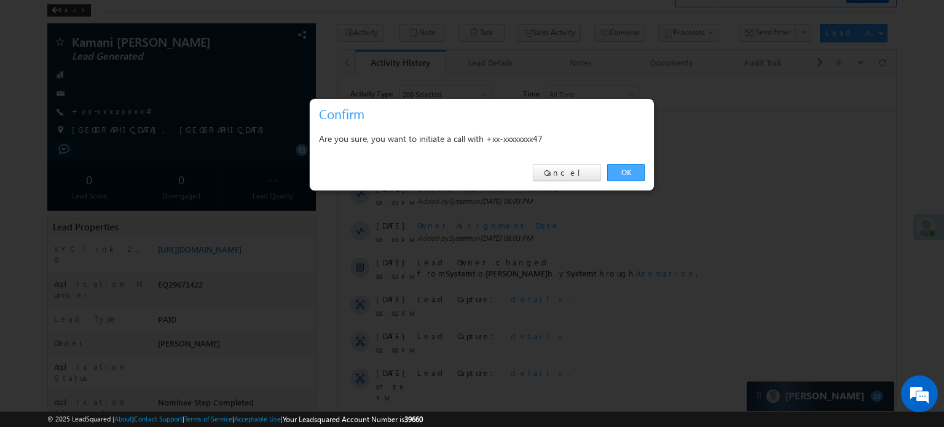
click at [639, 173] on link "OK" at bounding box center [625, 172] width 37 height 17
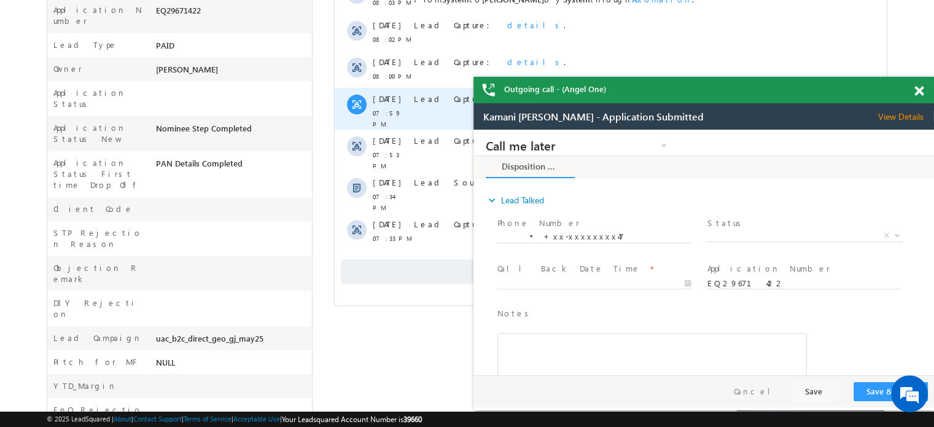
scroll to position [328, 0]
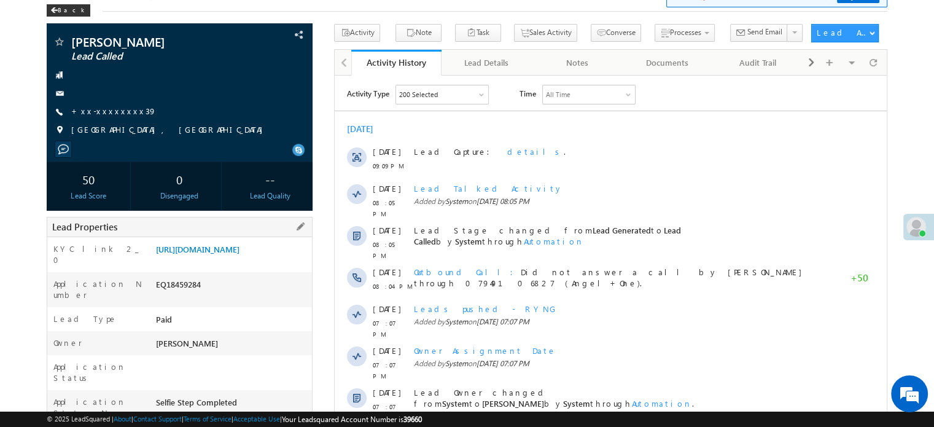
scroll to position [184, 0]
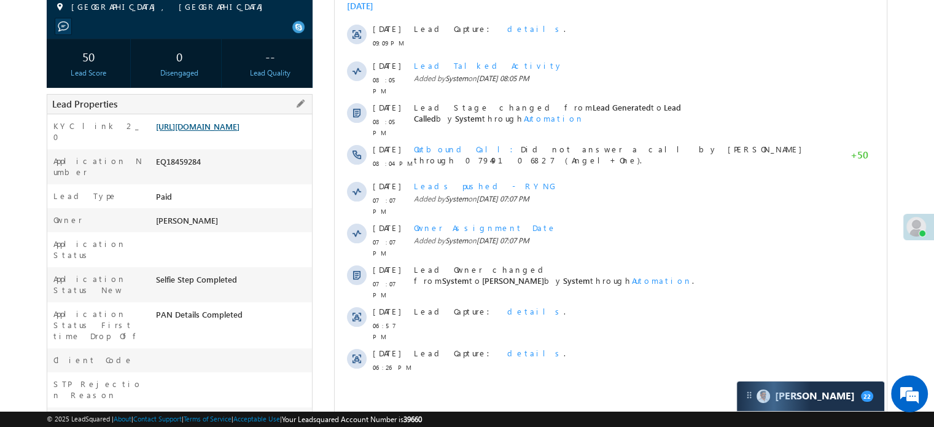
click at [240, 131] on link "[URL][DOMAIN_NAME]" at bounding box center [198, 126] width 84 height 10
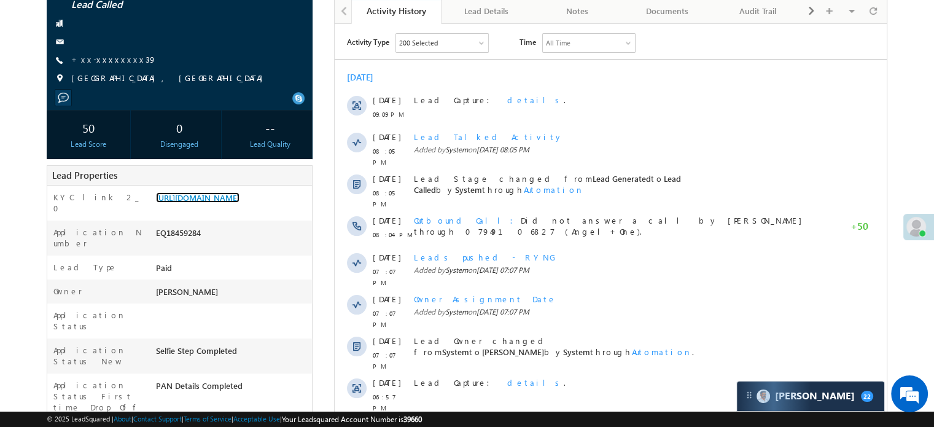
scroll to position [0, 0]
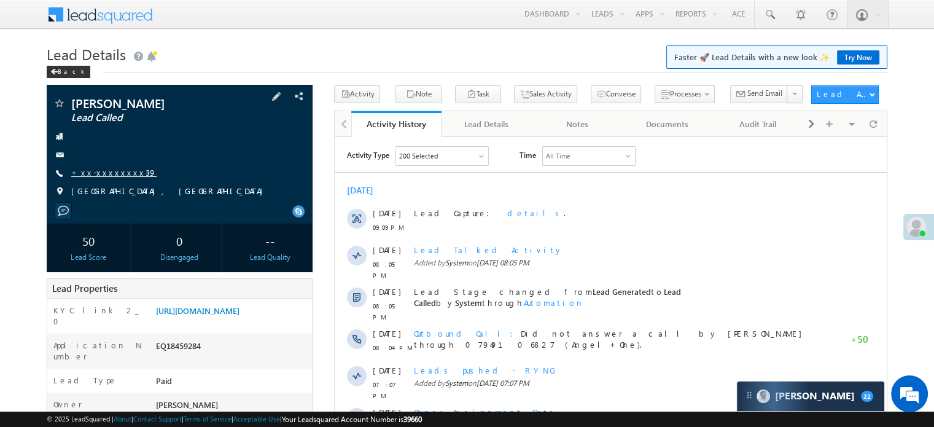
click at [103, 176] on link "+xx-xxxxxxxx39" at bounding box center [113, 172] width 85 height 10
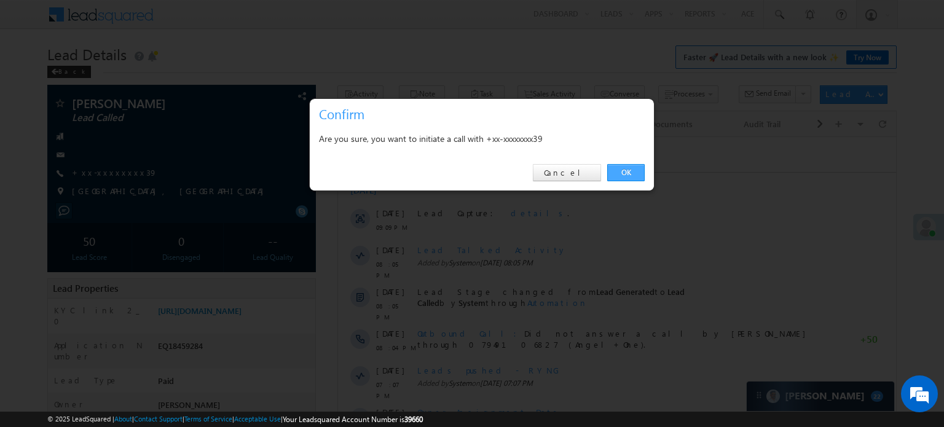
click at [608, 174] on link "OK" at bounding box center [625, 172] width 37 height 17
